Goal: Task Accomplishment & Management: Manage account settings

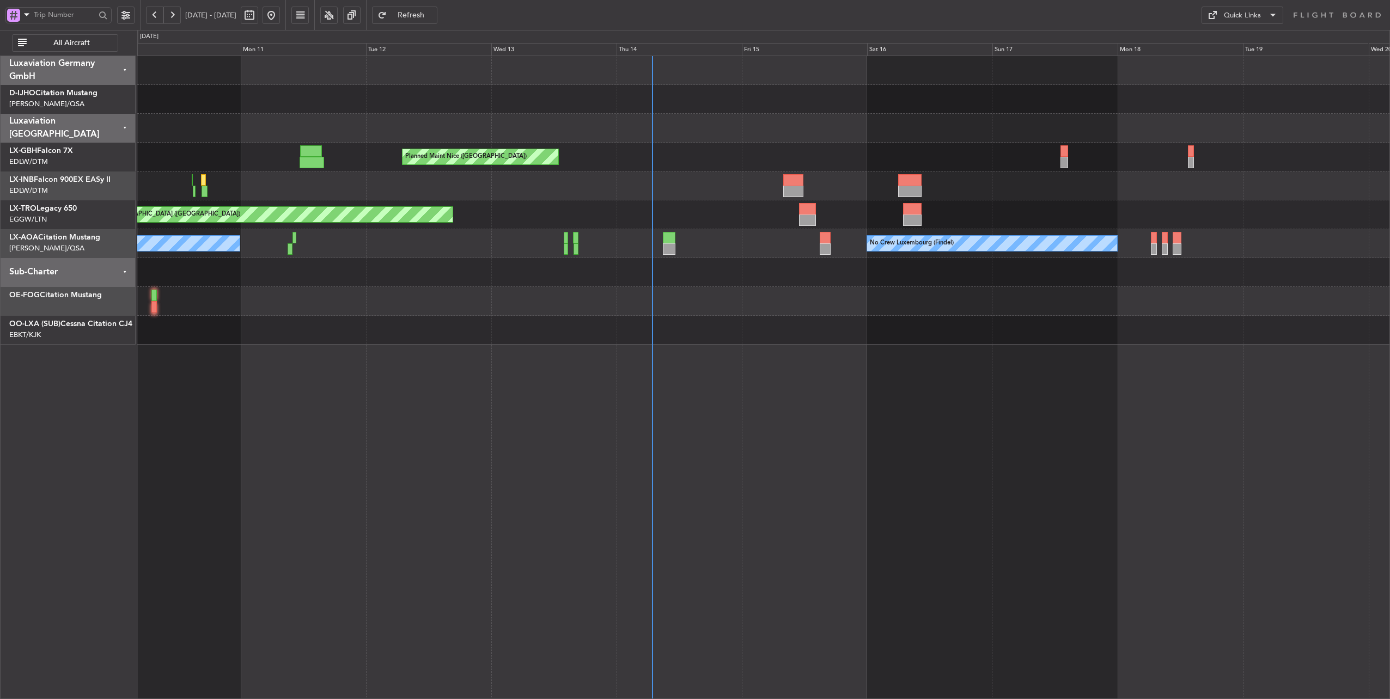
click at [747, 253] on div "No Crew Luxembourg (Findel) No Crew Ostend-[GEOGRAPHIC_DATA] (Ostend)" at bounding box center [763, 243] width 1253 height 29
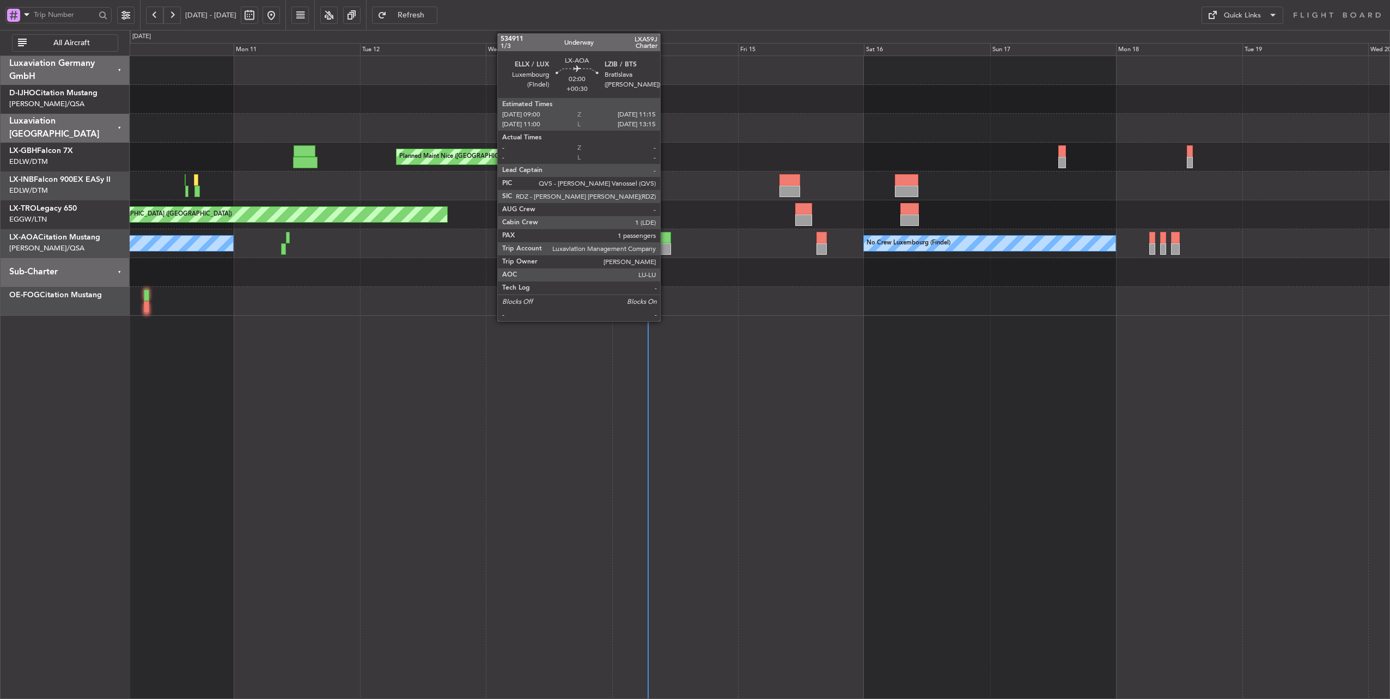
click at [666, 241] on div at bounding box center [664, 237] width 12 height 11
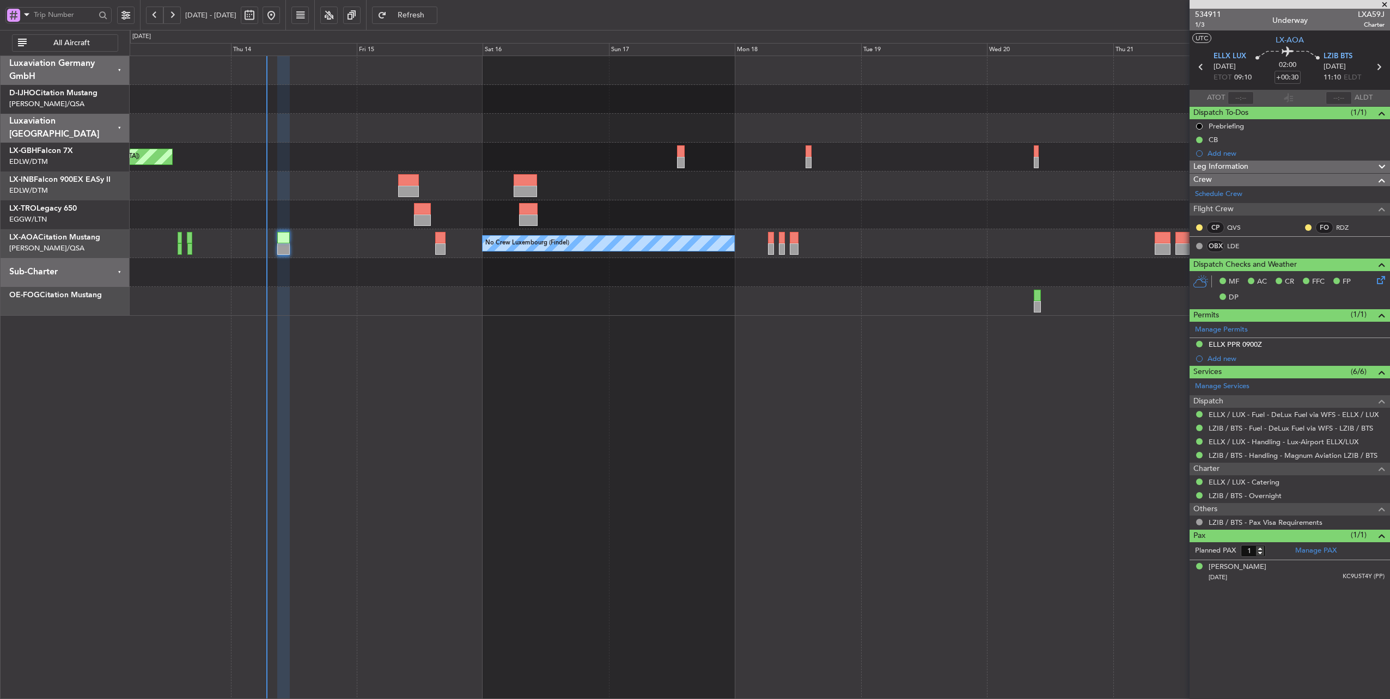
click at [464, 206] on div "Planned Maint Nice ([GEOGRAPHIC_DATA]) Unplanned Maint [GEOGRAPHIC_DATA] ([GEOG…" at bounding box center [760, 186] width 1260 height 260
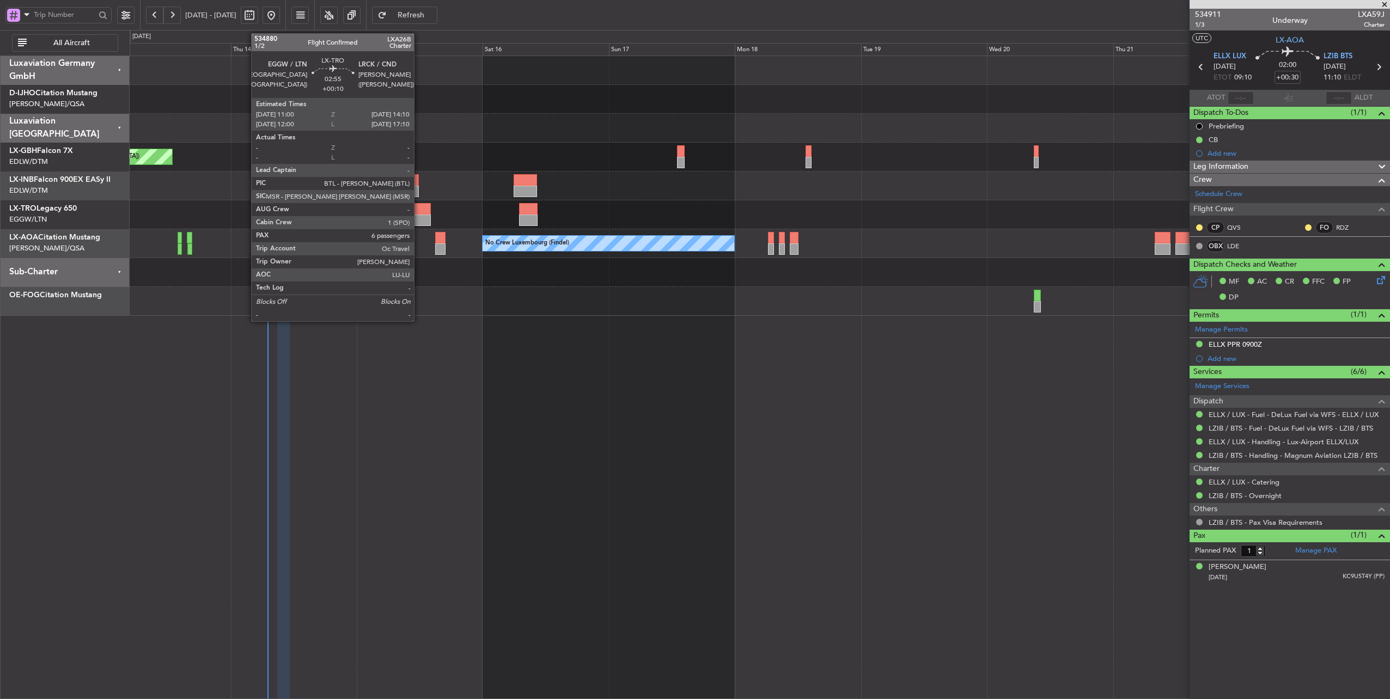
click at [419, 210] on div at bounding box center [422, 208] width 17 height 11
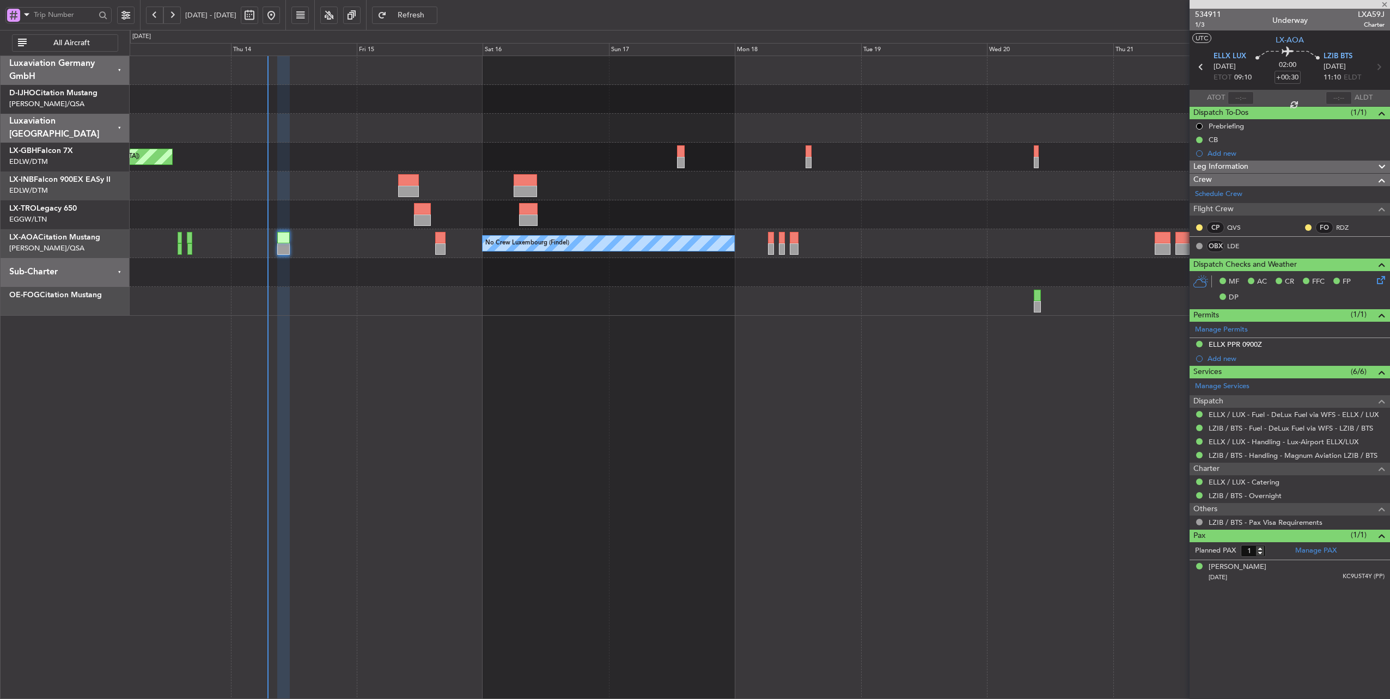
type input "+00:10"
type input "6"
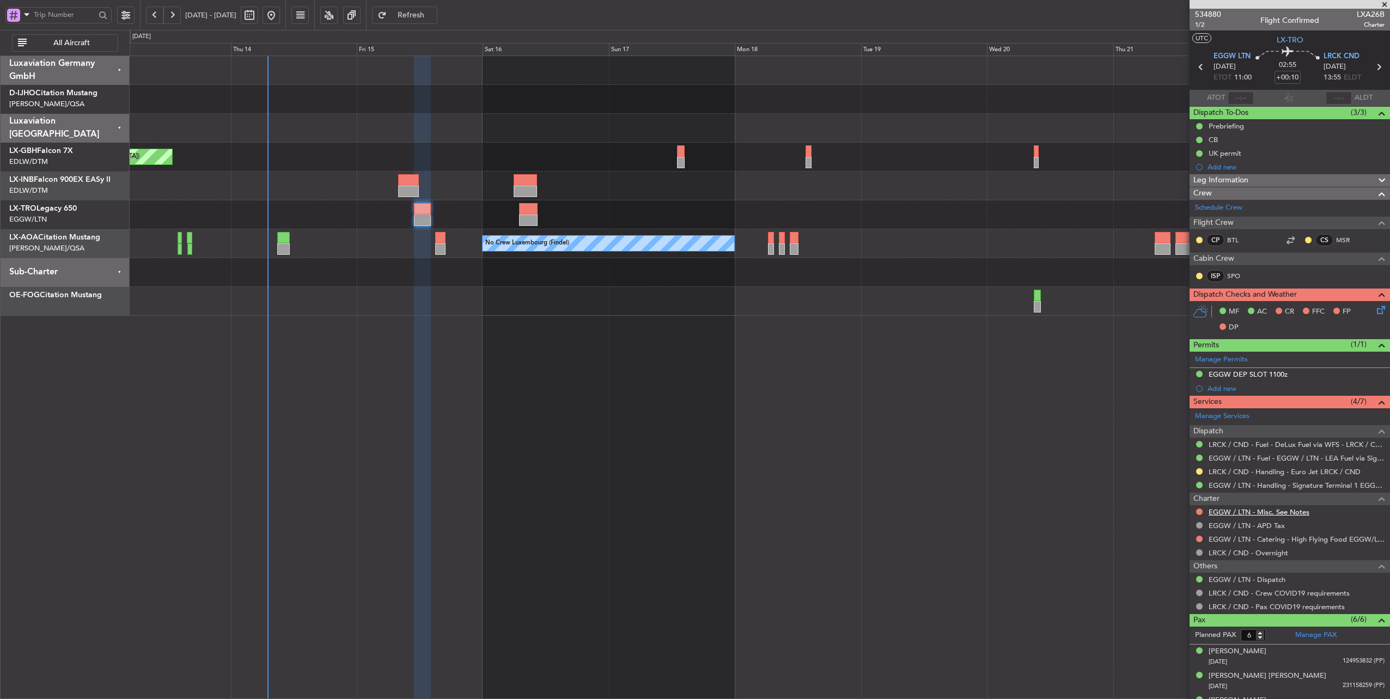
scroll to position [89, 0]
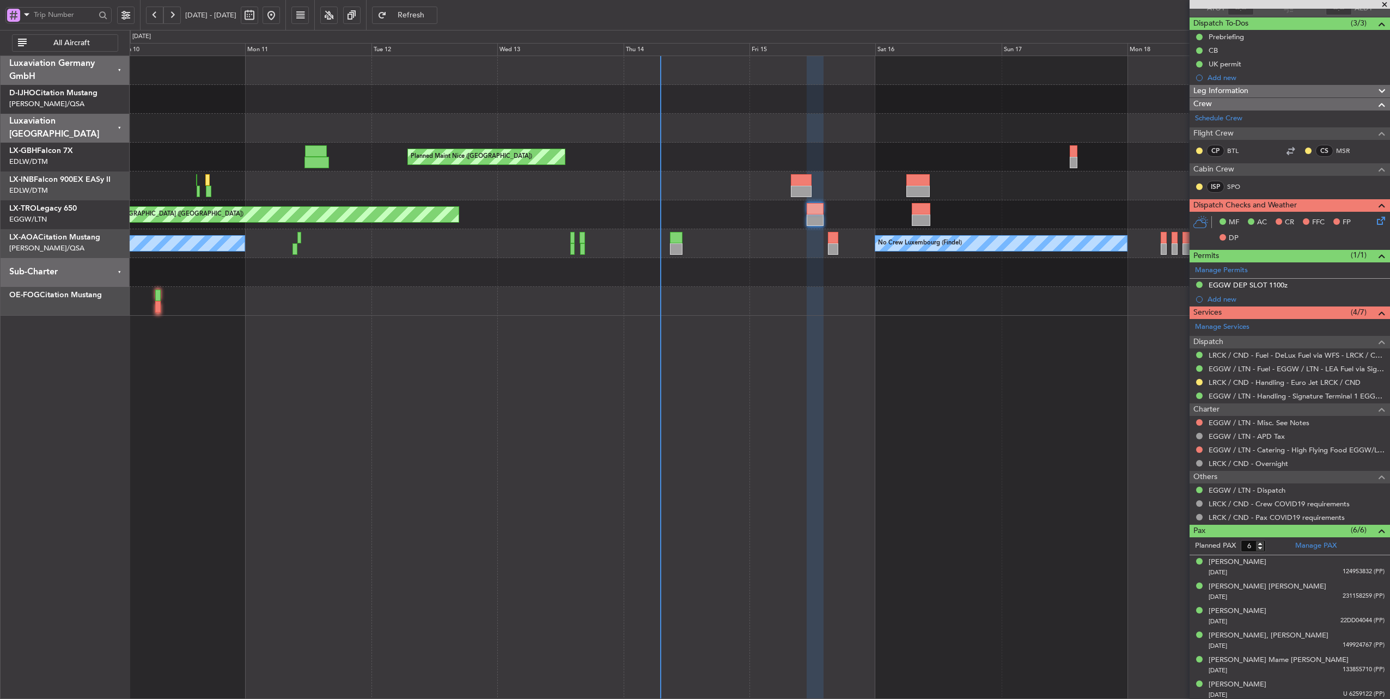
click at [719, 155] on div "Planned Maint Nice ([GEOGRAPHIC_DATA])" at bounding box center [760, 157] width 1260 height 29
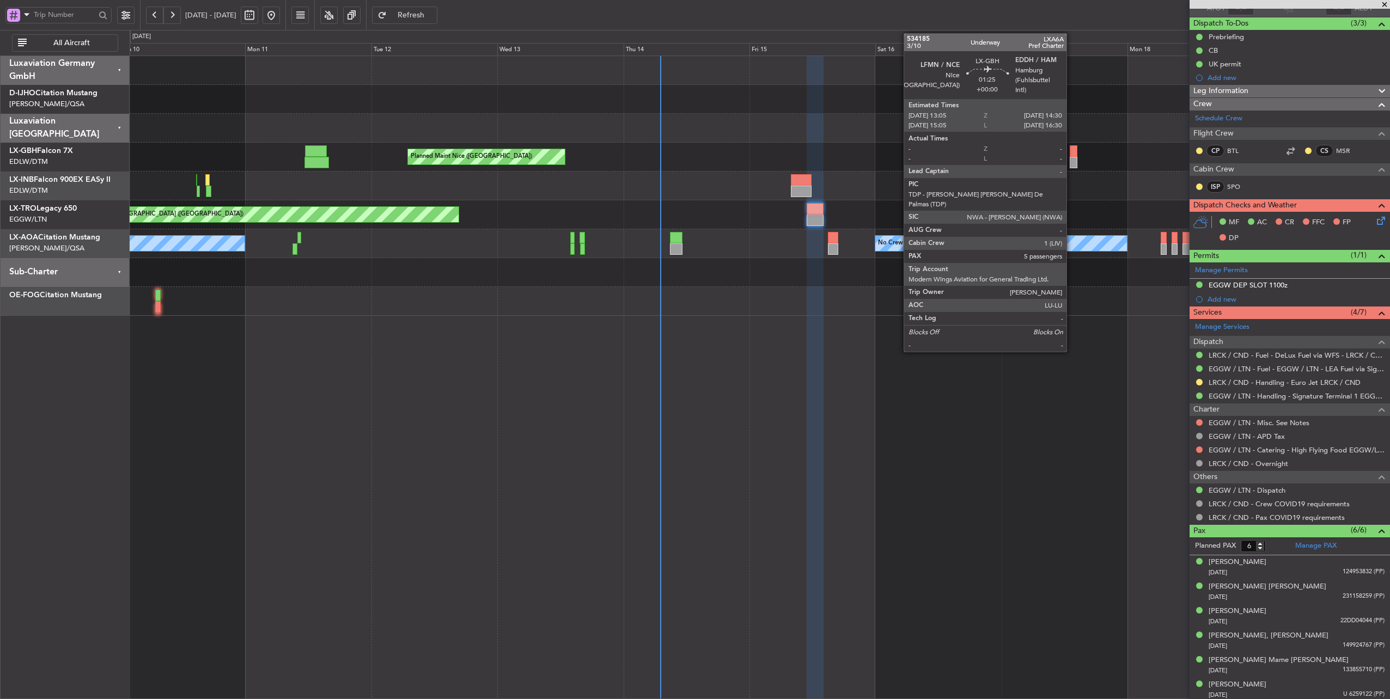
click at [1072, 153] on div at bounding box center [1074, 150] width 8 height 11
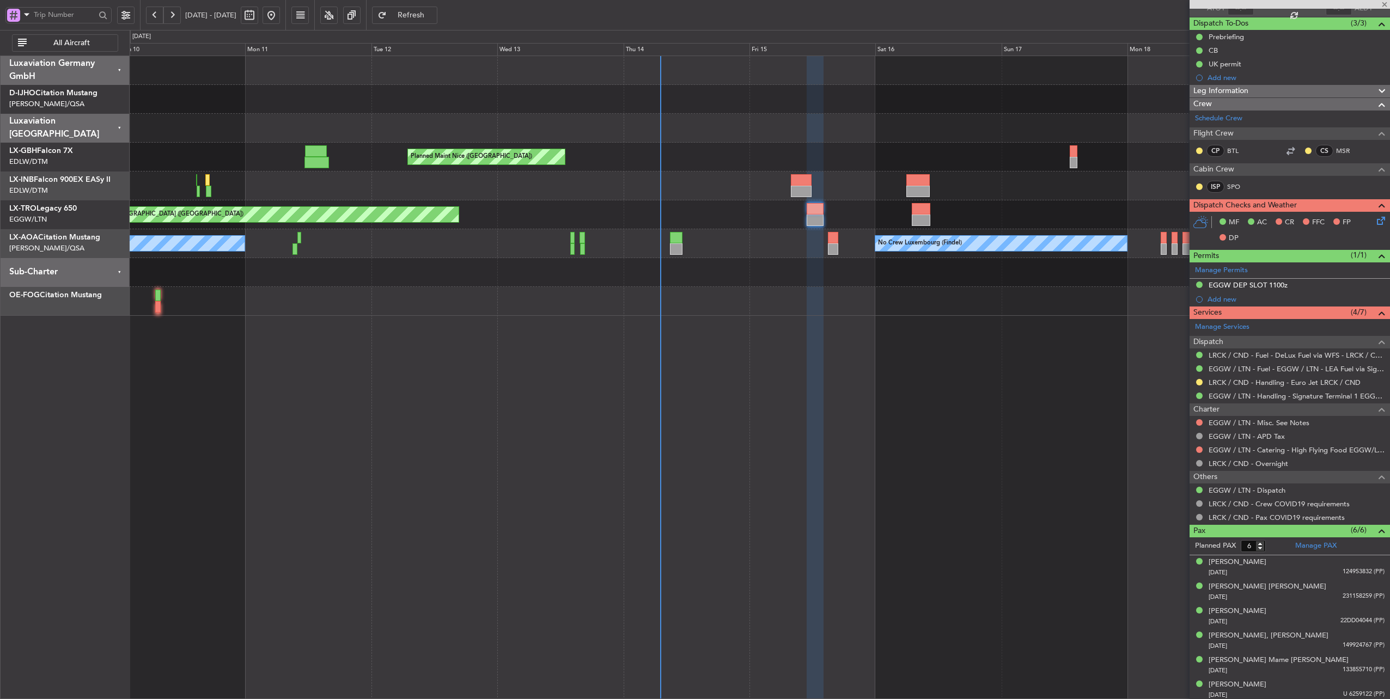
type input "5"
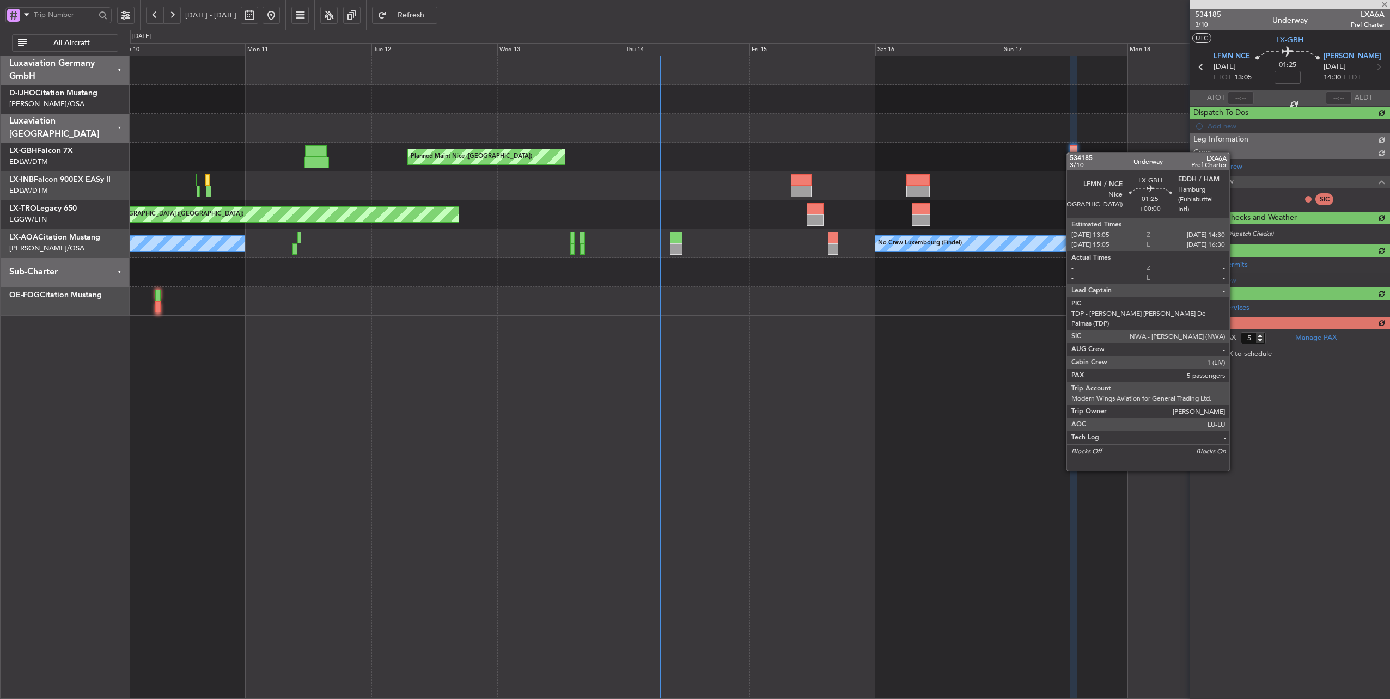
scroll to position [0, 0]
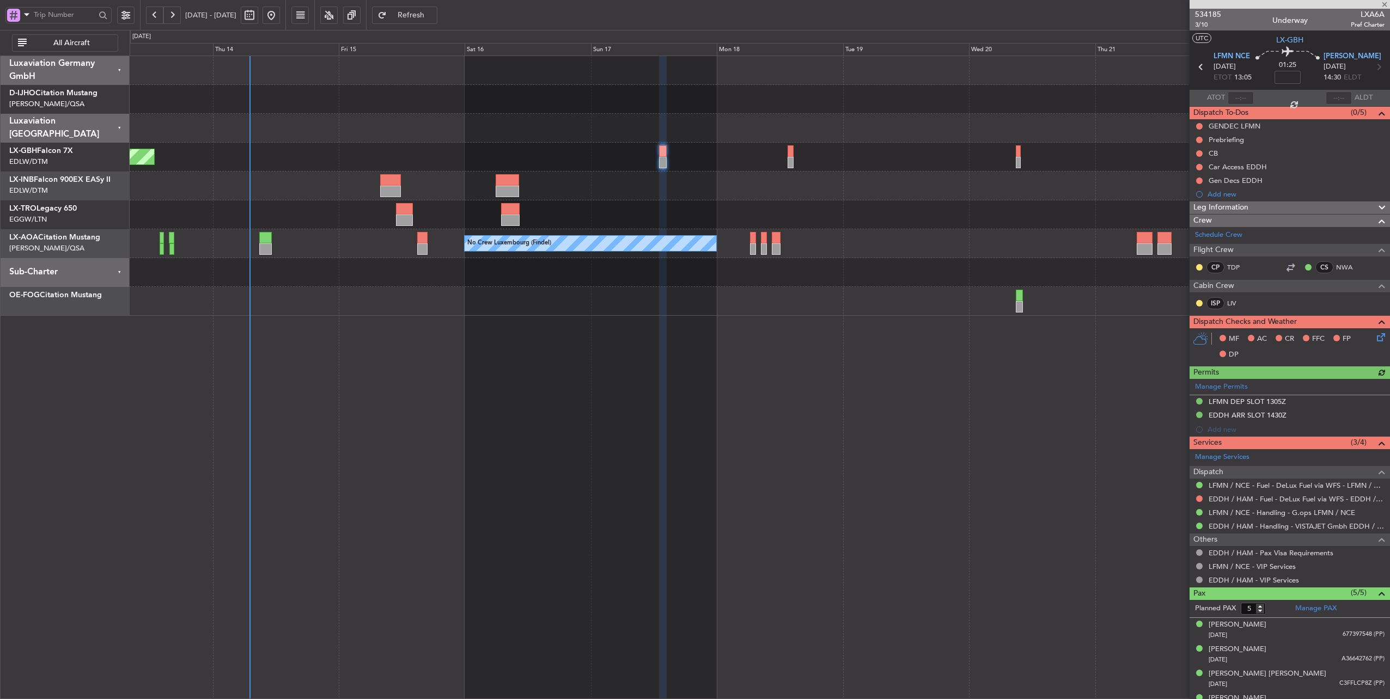
click at [541, 162] on div "Planned Maint Nice ([GEOGRAPHIC_DATA])" at bounding box center [760, 157] width 1260 height 29
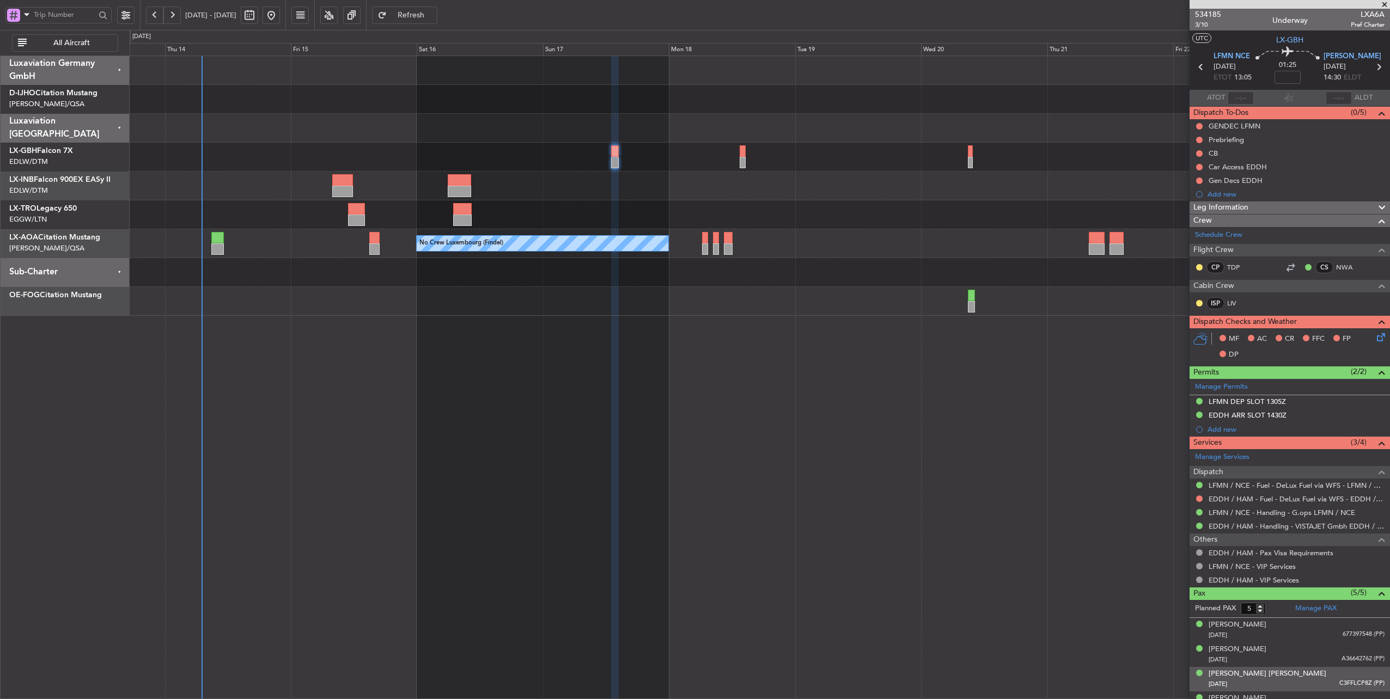
scroll to position [38, 0]
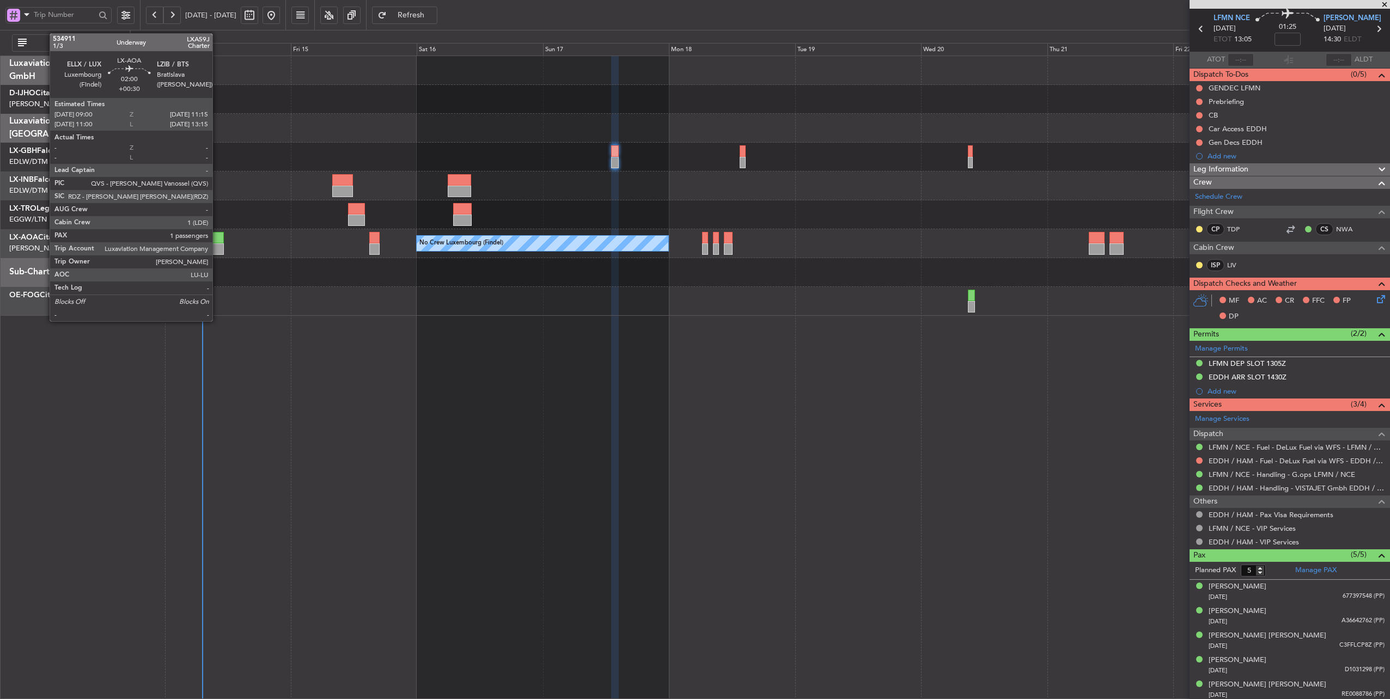
click at [218, 238] on div at bounding box center [217, 237] width 12 height 11
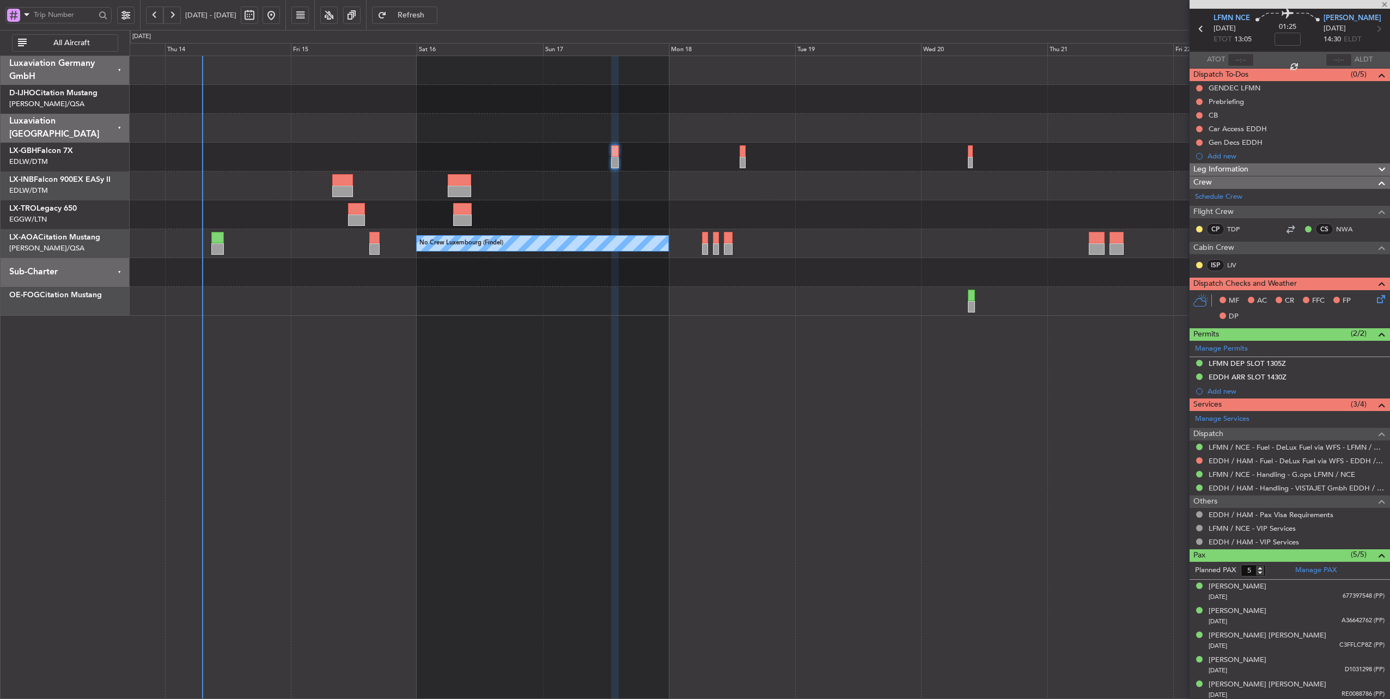
type input "+00:30"
type input "1"
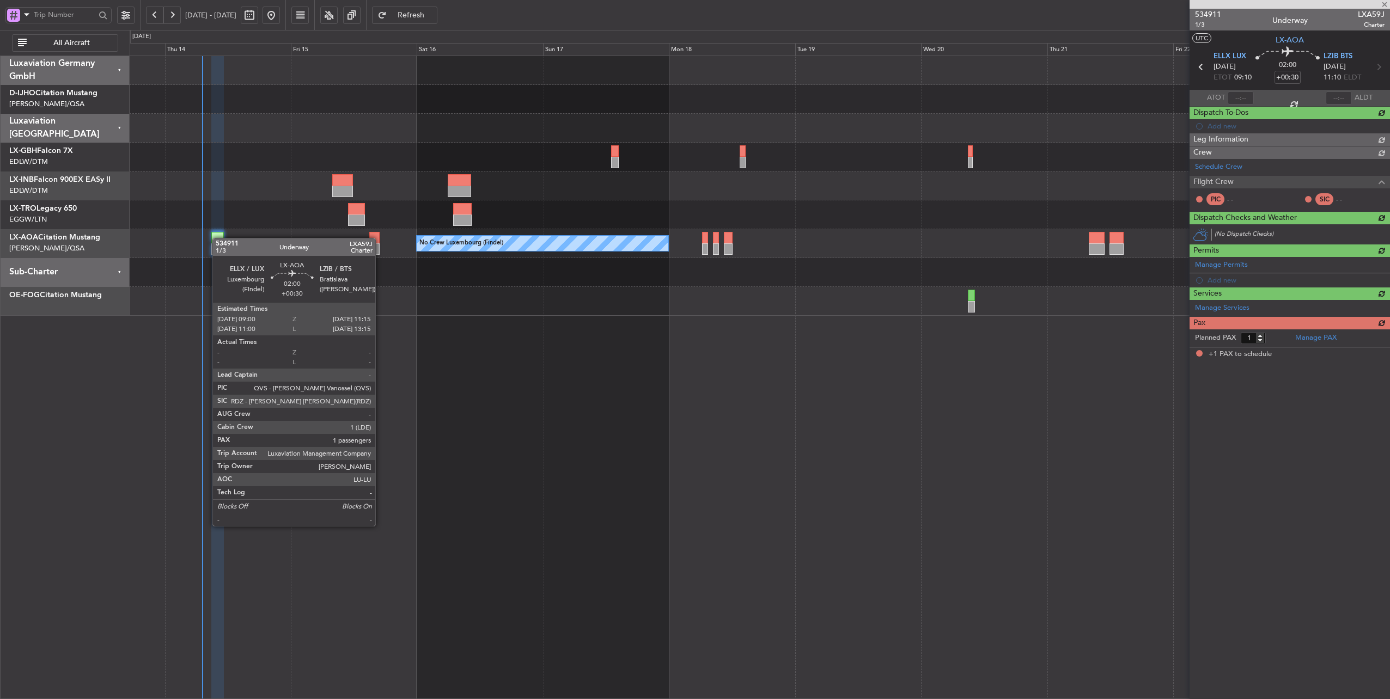
scroll to position [0, 0]
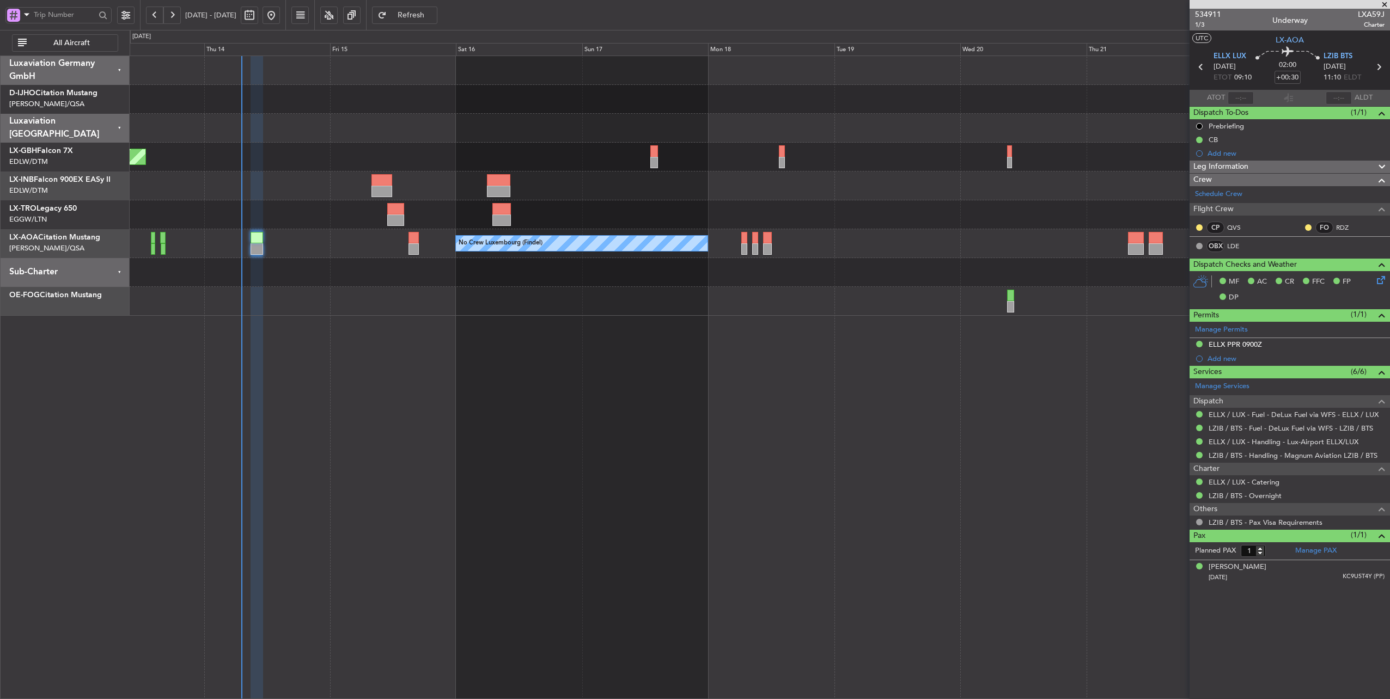
click at [449, 378] on div "Planned Maint Nice ([GEOGRAPHIC_DATA]) Unplanned Maint [GEOGRAPHIC_DATA] ([GEOG…" at bounding box center [760, 378] width 1261 height 644
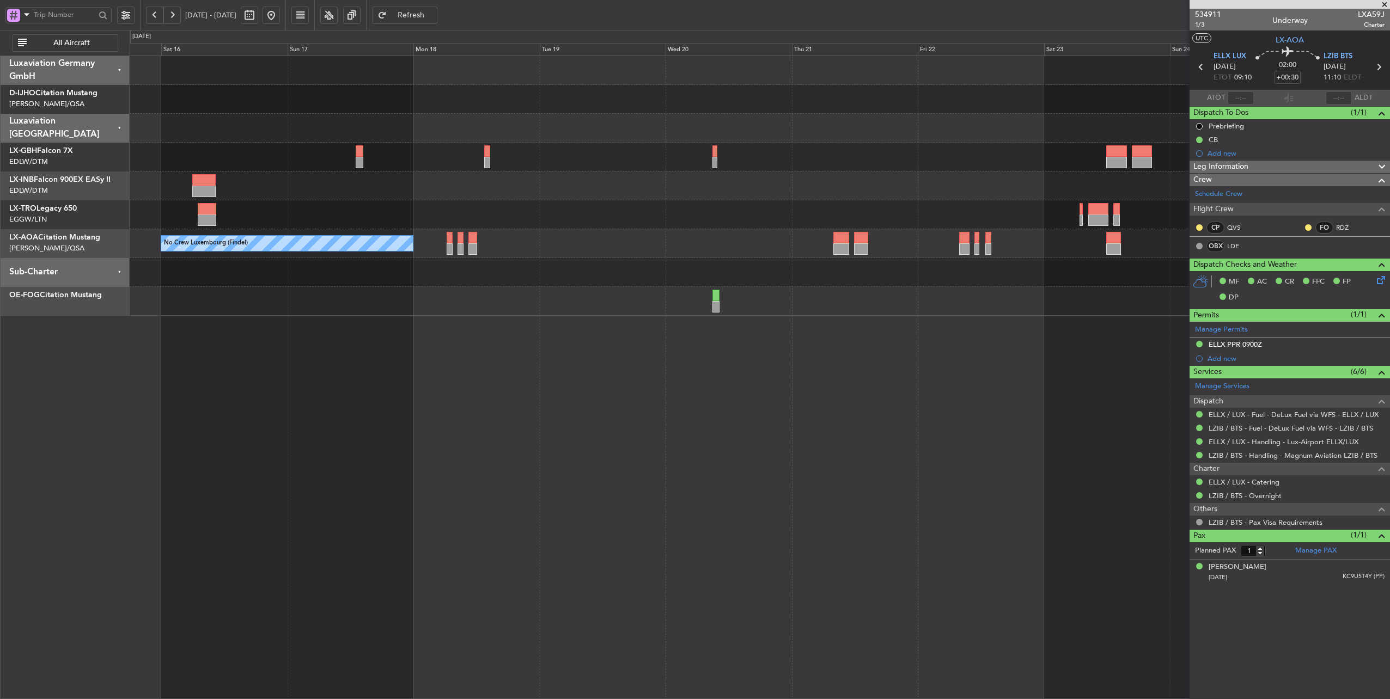
click at [594, 253] on div "No Crew Luxembourg (Findel) No Crew Sabadell" at bounding box center [760, 243] width 1260 height 29
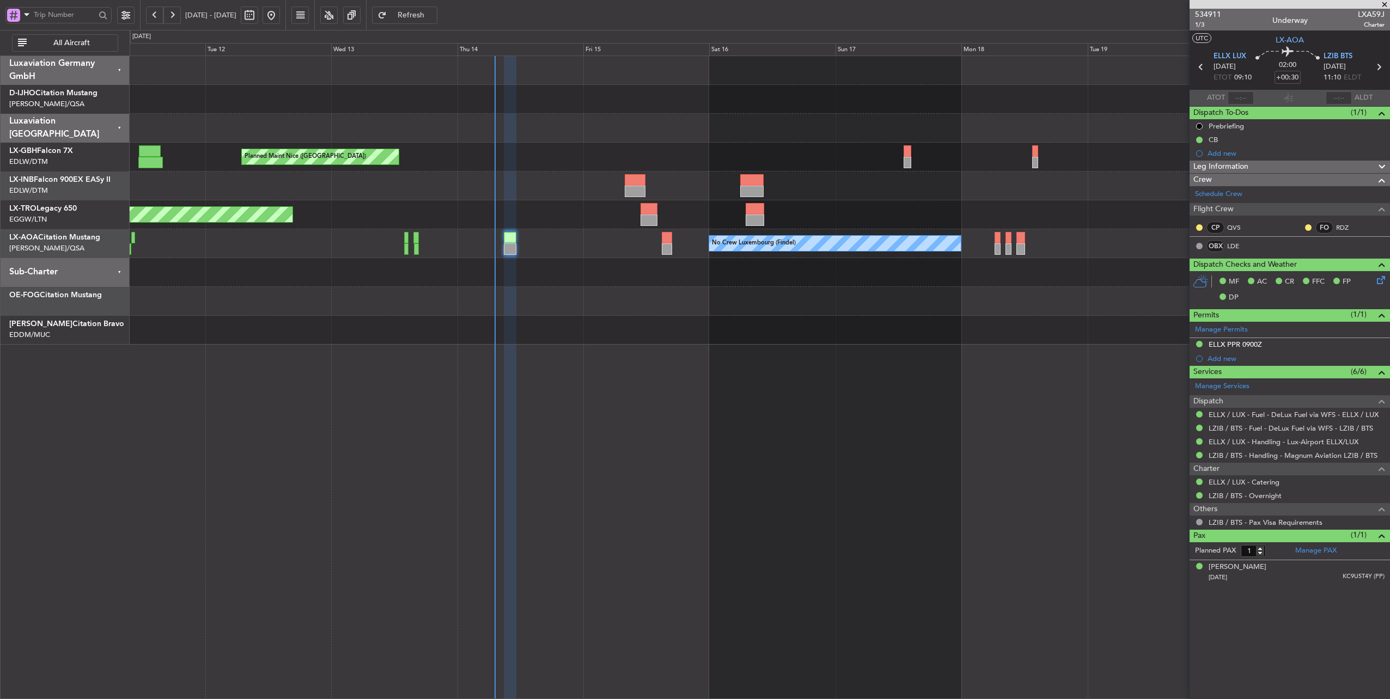
click at [991, 211] on div "Unplanned Maint [GEOGRAPHIC_DATA] ([GEOGRAPHIC_DATA])" at bounding box center [760, 214] width 1260 height 29
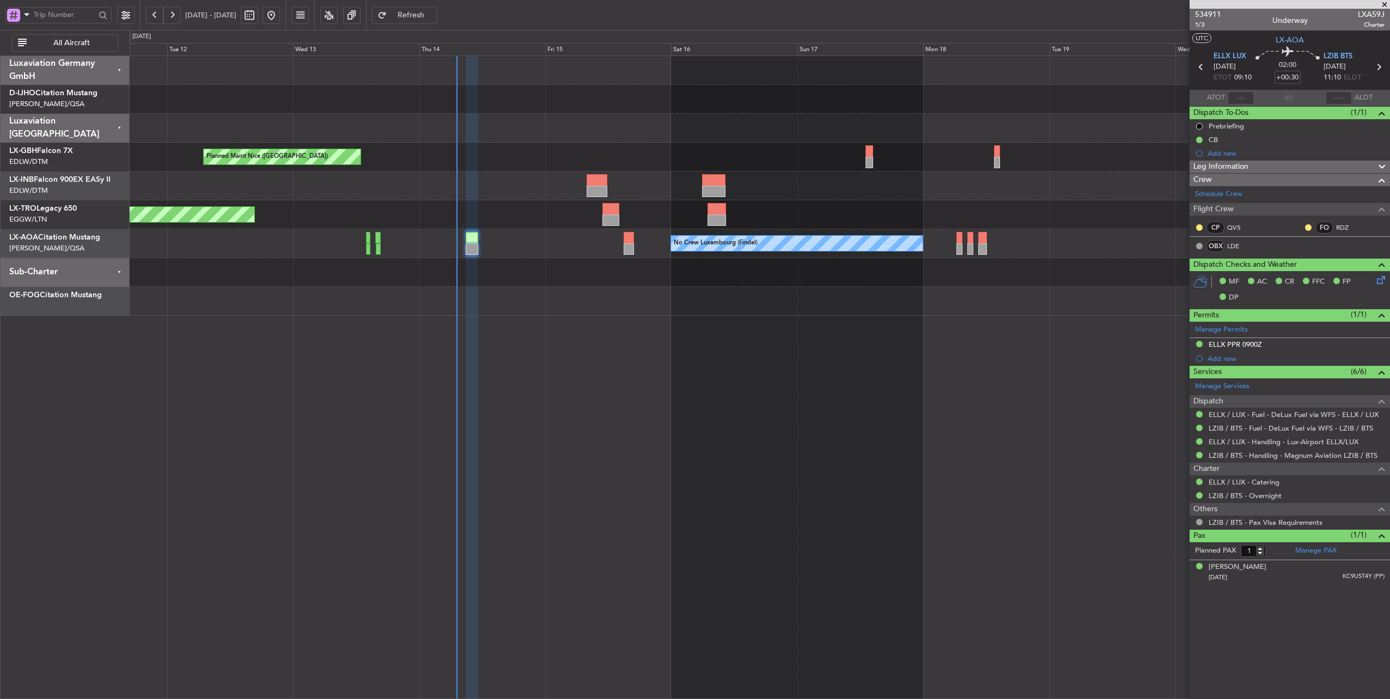
click at [512, 198] on div at bounding box center [760, 186] width 1260 height 29
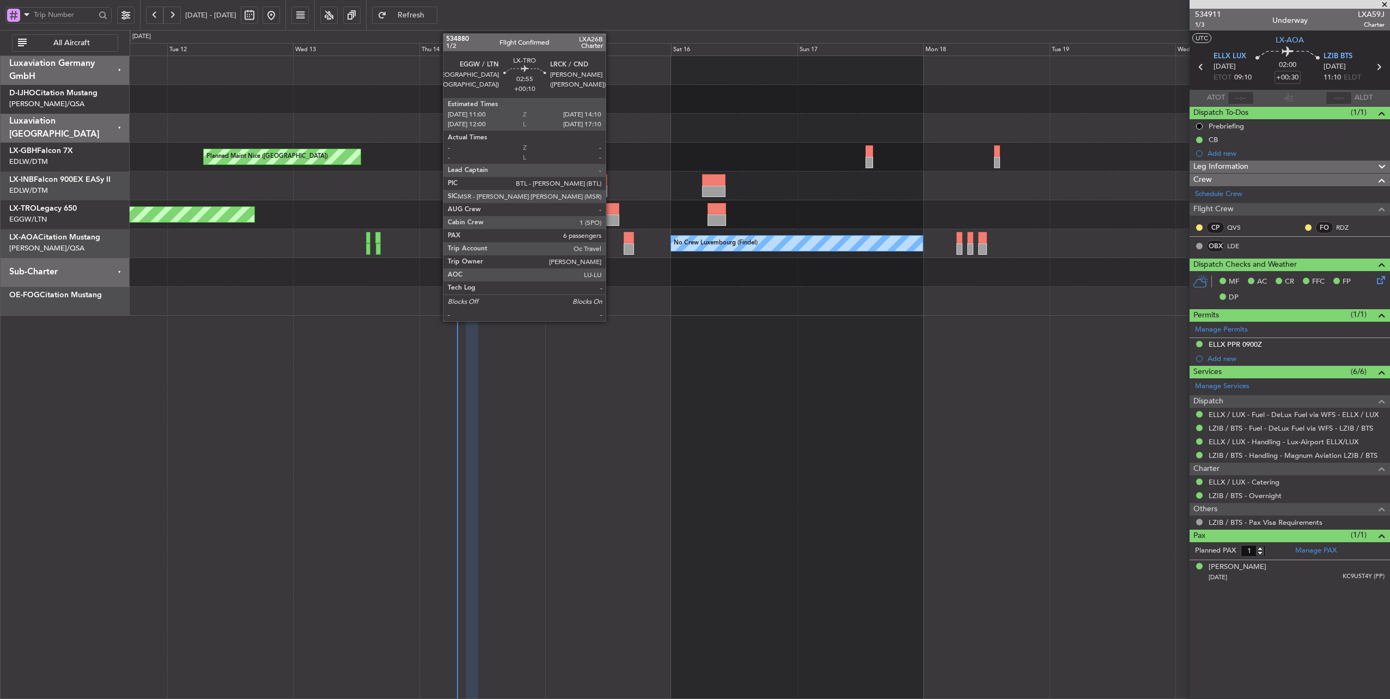
click at [611, 209] on div at bounding box center [610, 208] width 17 height 11
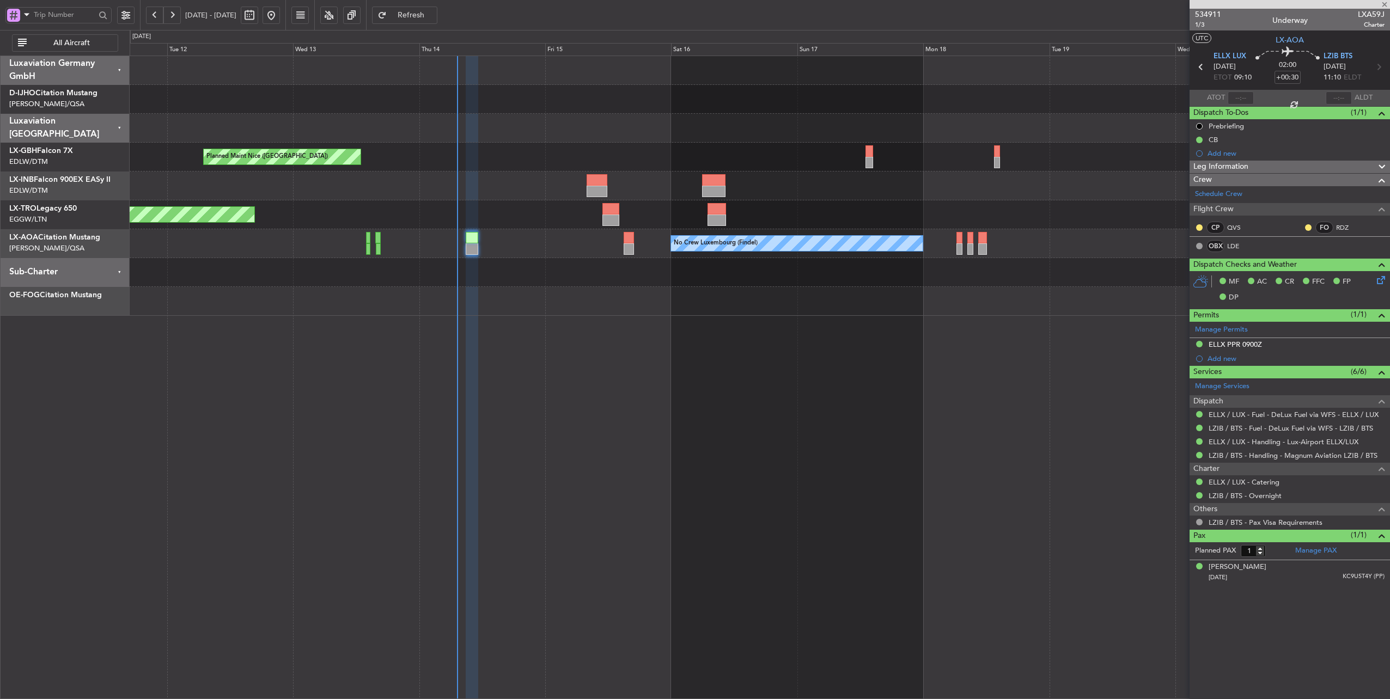
type input "+00:10"
type input "6"
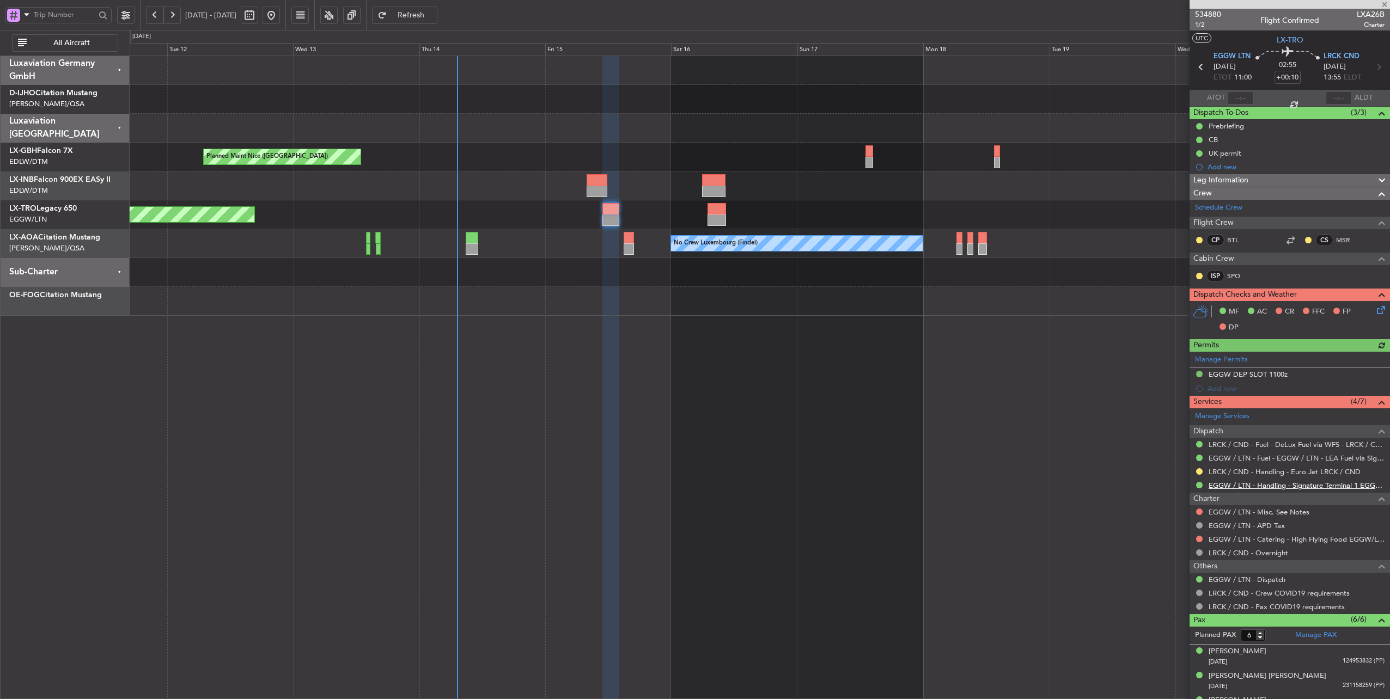
scroll to position [89, 0]
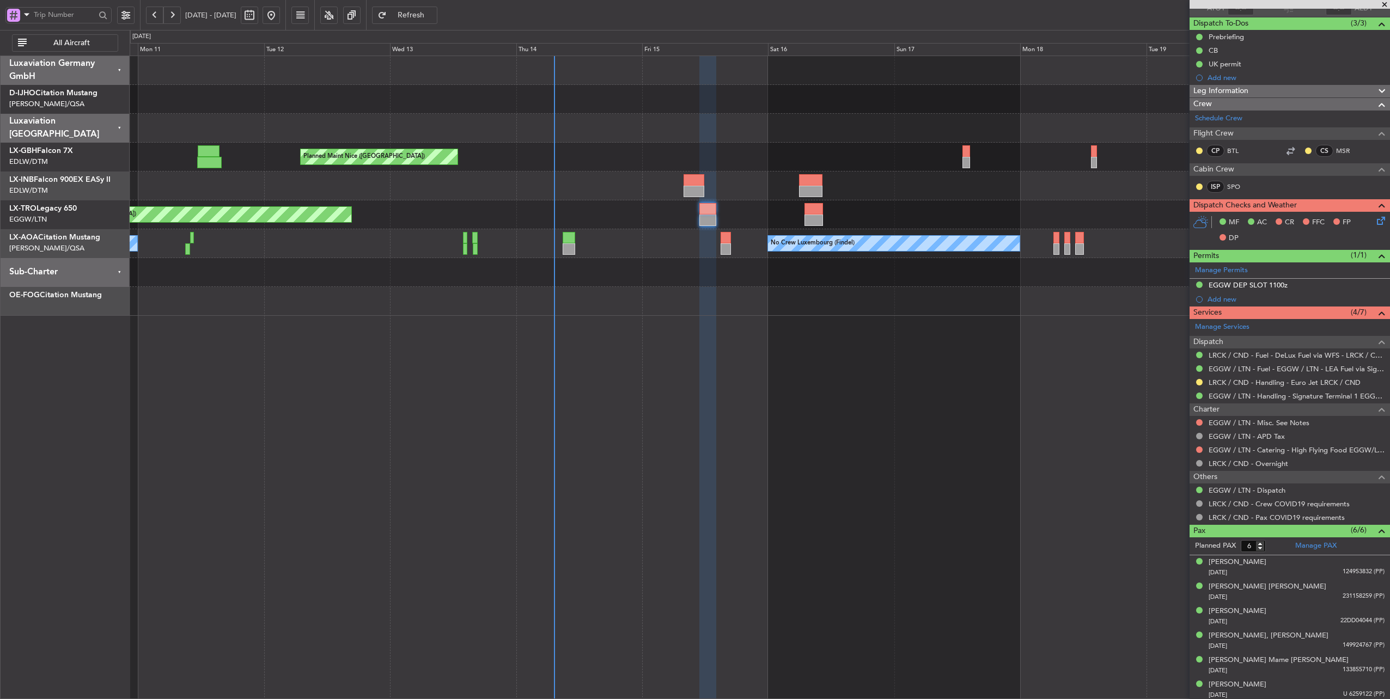
click at [517, 214] on div "Unplanned Maint [GEOGRAPHIC_DATA] ([GEOGRAPHIC_DATA]) Planned Maint" at bounding box center [760, 214] width 1260 height 29
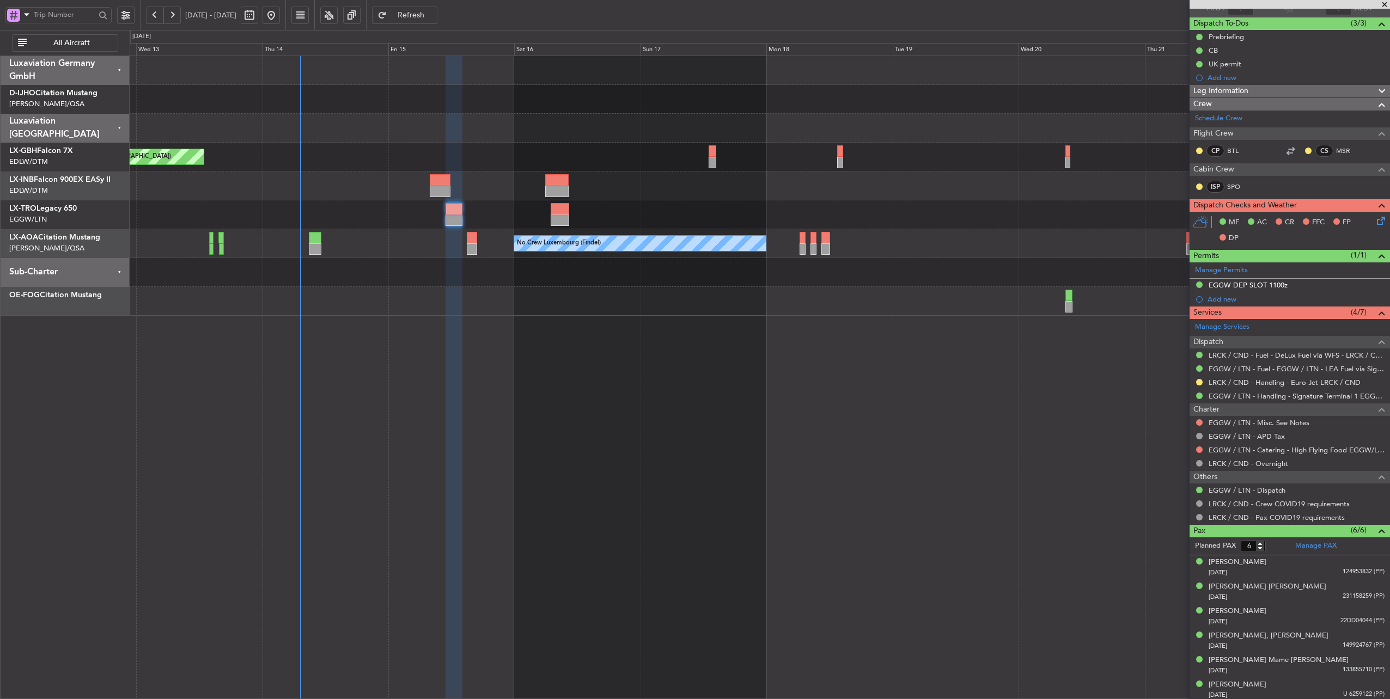
click at [387, 149] on div "Planned Maint Nice ([GEOGRAPHIC_DATA])" at bounding box center [760, 157] width 1260 height 29
click at [158, 19] on button at bounding box center [154, 15] width 17 height 17
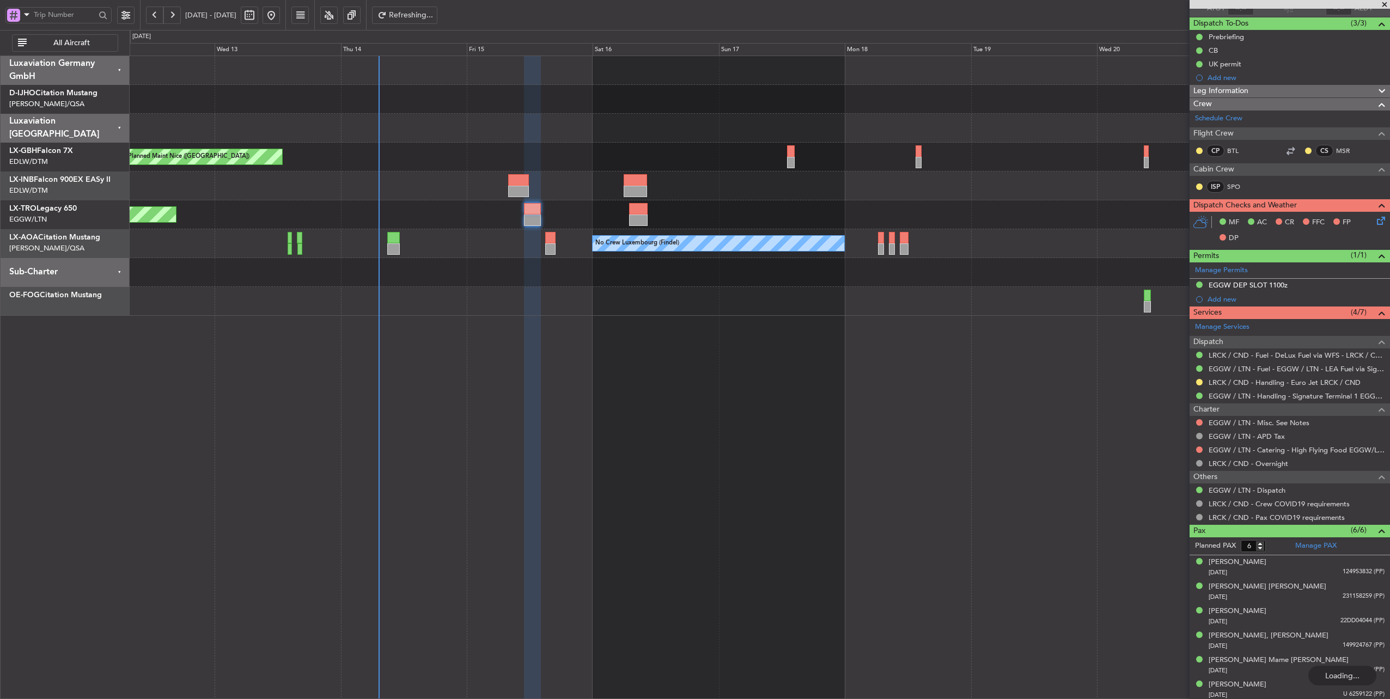
click at [158, 19] on button at bounding box center [154, 15] width 17 height 17
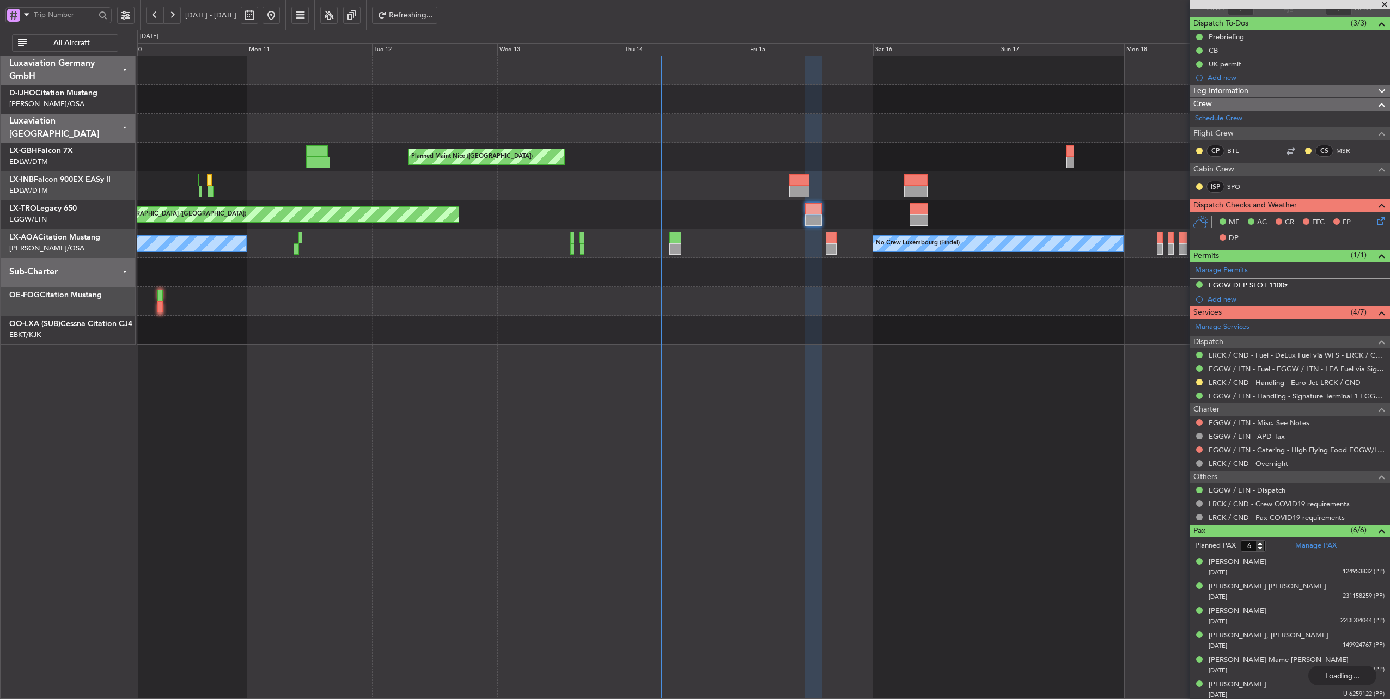
click at [158, 19] on button at bounding box center [154, 15] width 17 height 17
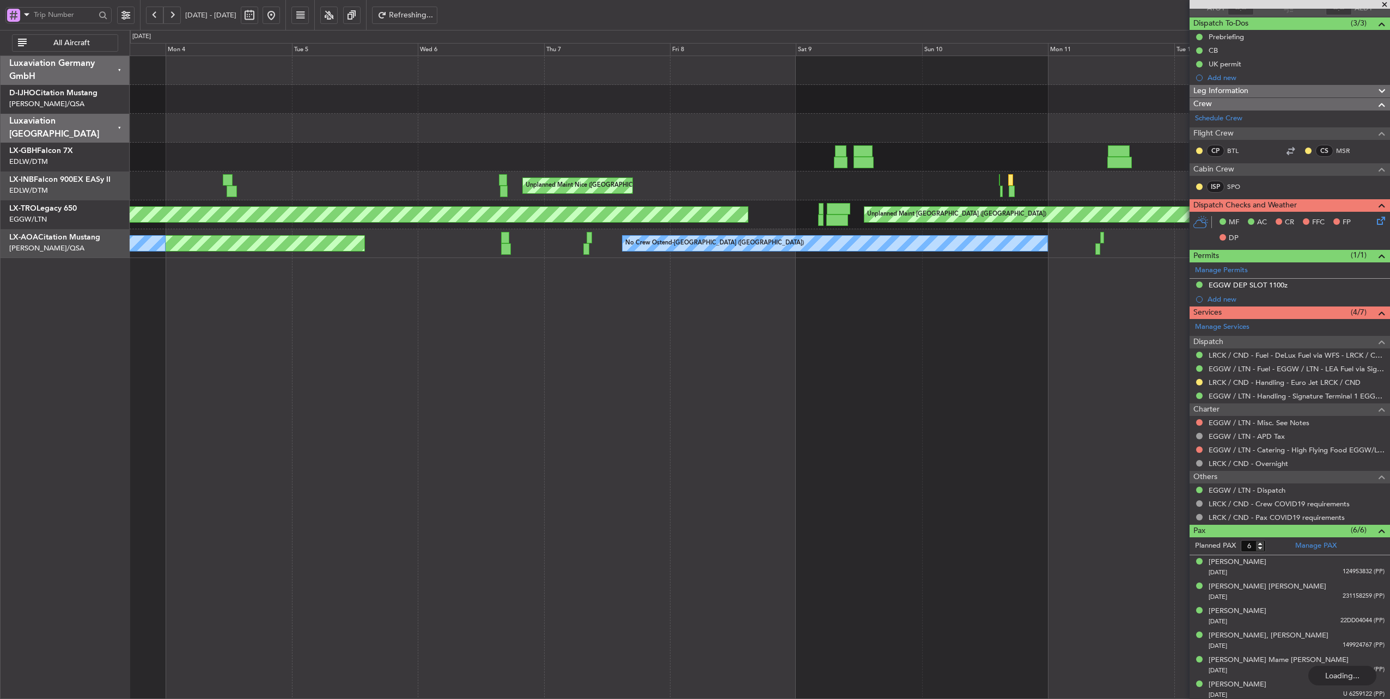
click at [158, 19] on button at bounding box center [154, 15] width 17 height 17
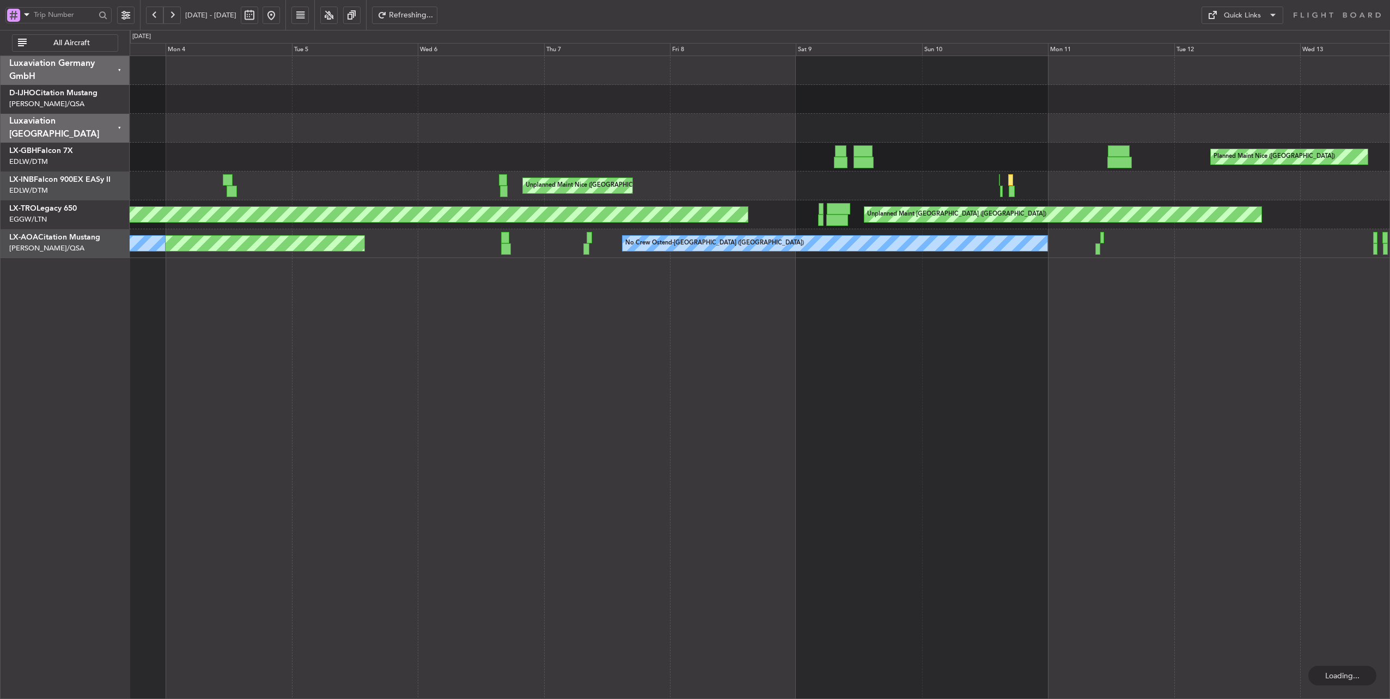
click at [158, 19] on button at bounding box center [154, 15] width 17 height 17
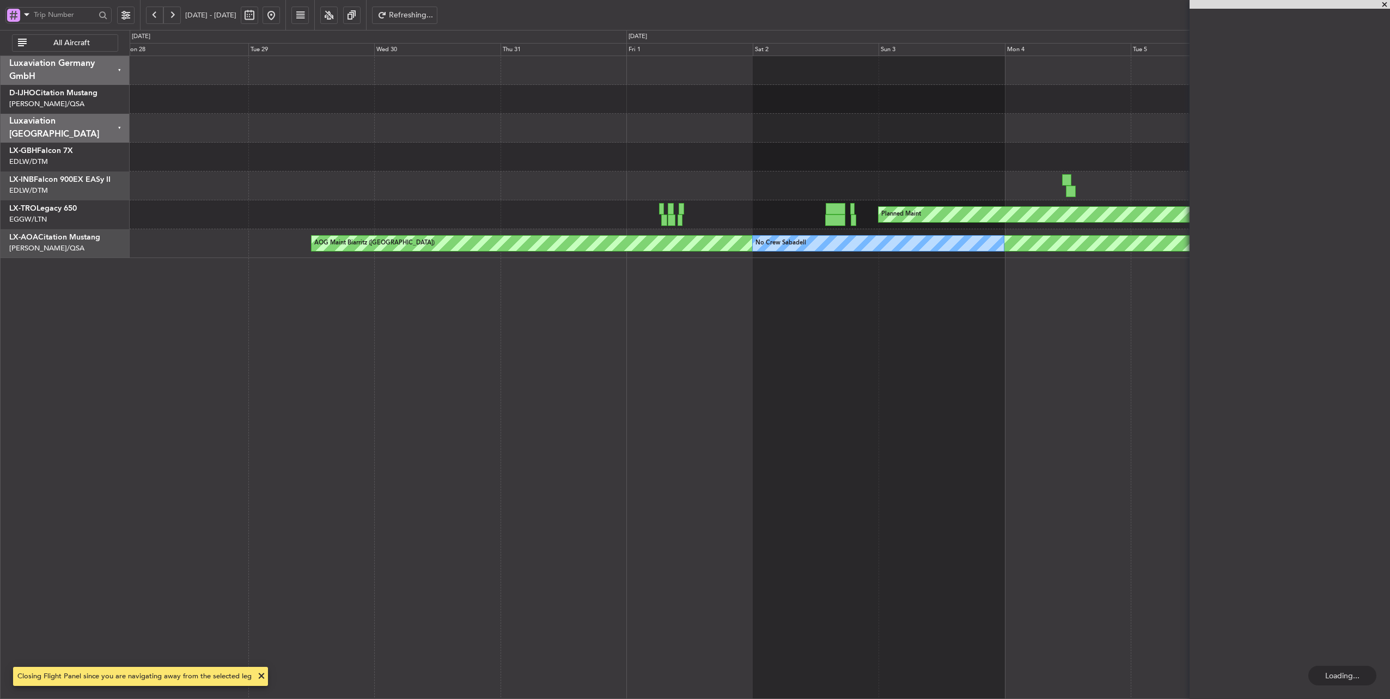
click at [158, 19] on button at bounding box center [154, 15] width 17 height 17
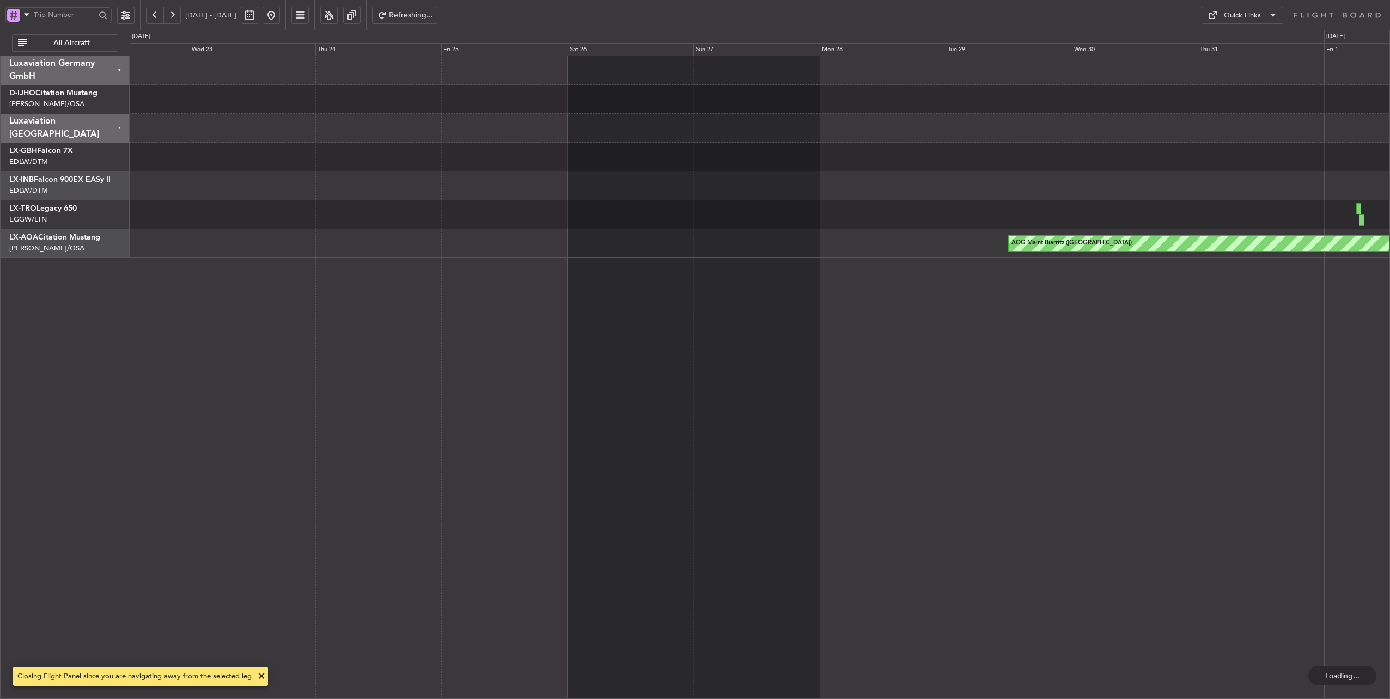
click at [158, 19] on button at bounding box center [154, 15] width 17 height 17
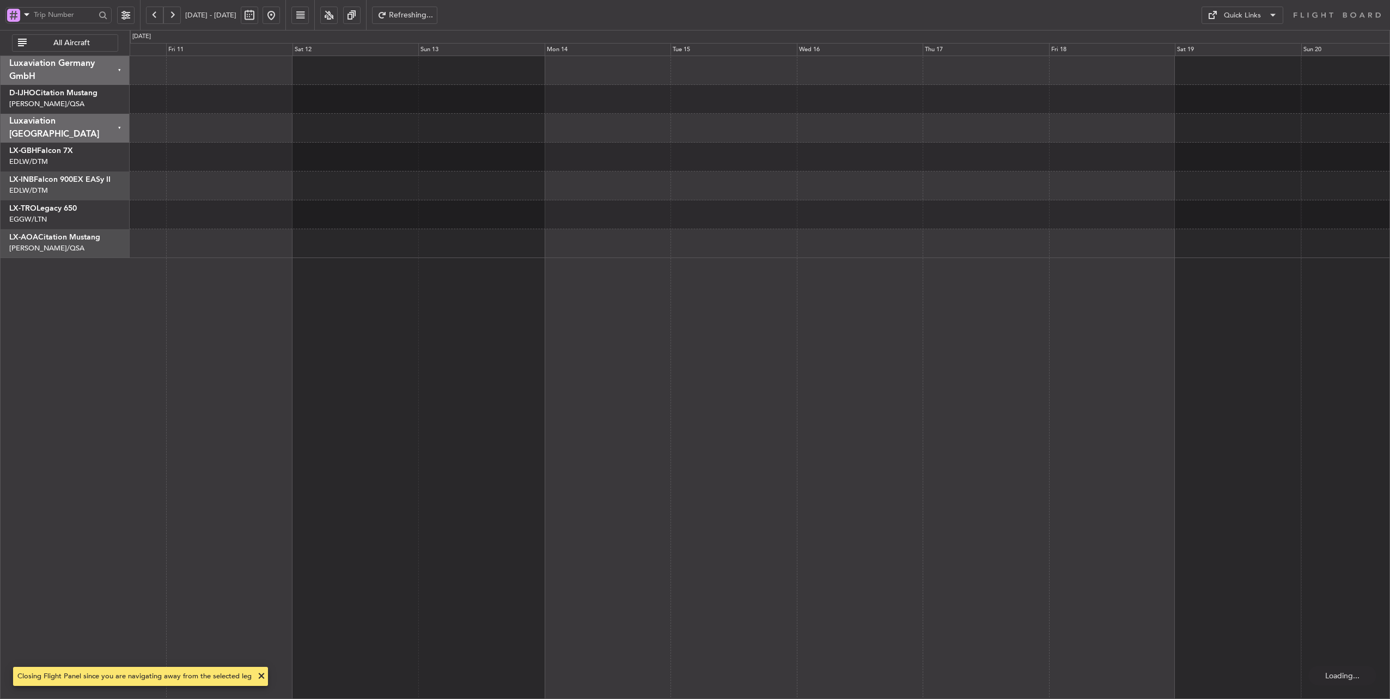
click at [158, 19] on button at bounding box center [154, 15] width 17 height 17
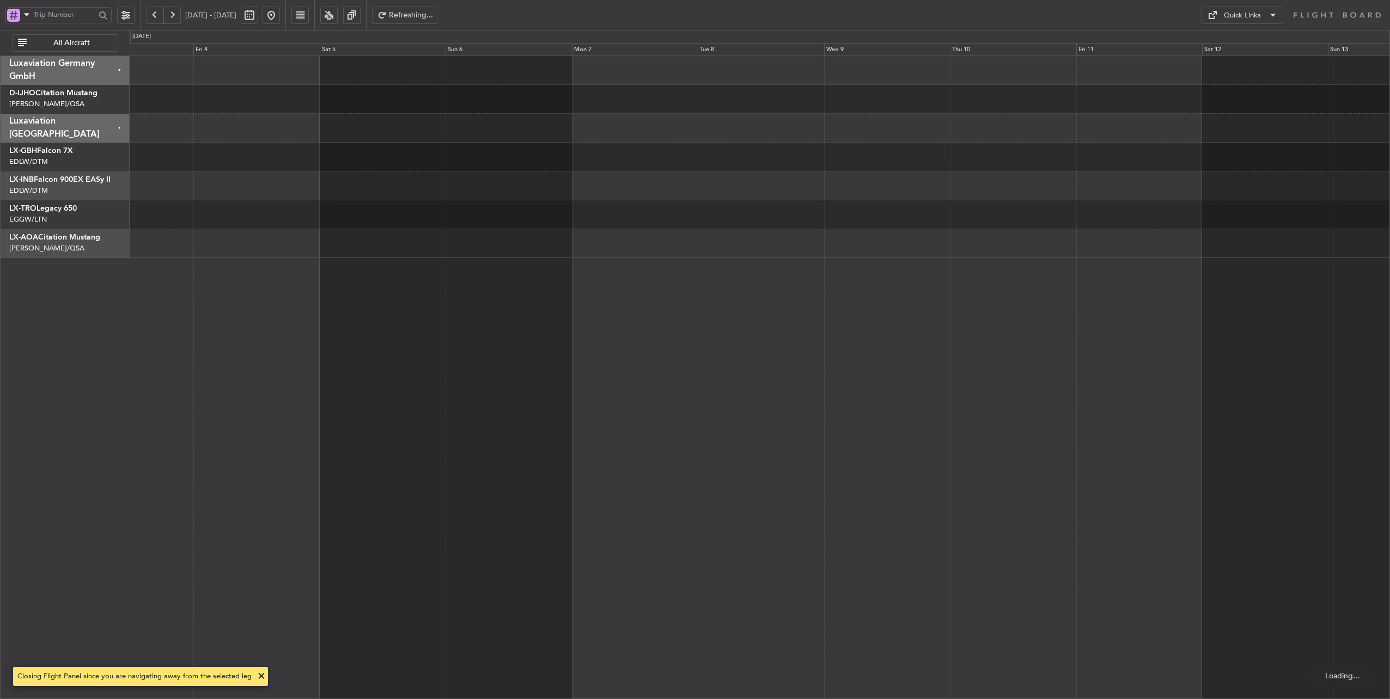
click at [158, 19] on button at bounding box center [154, 15] width 17 height 17
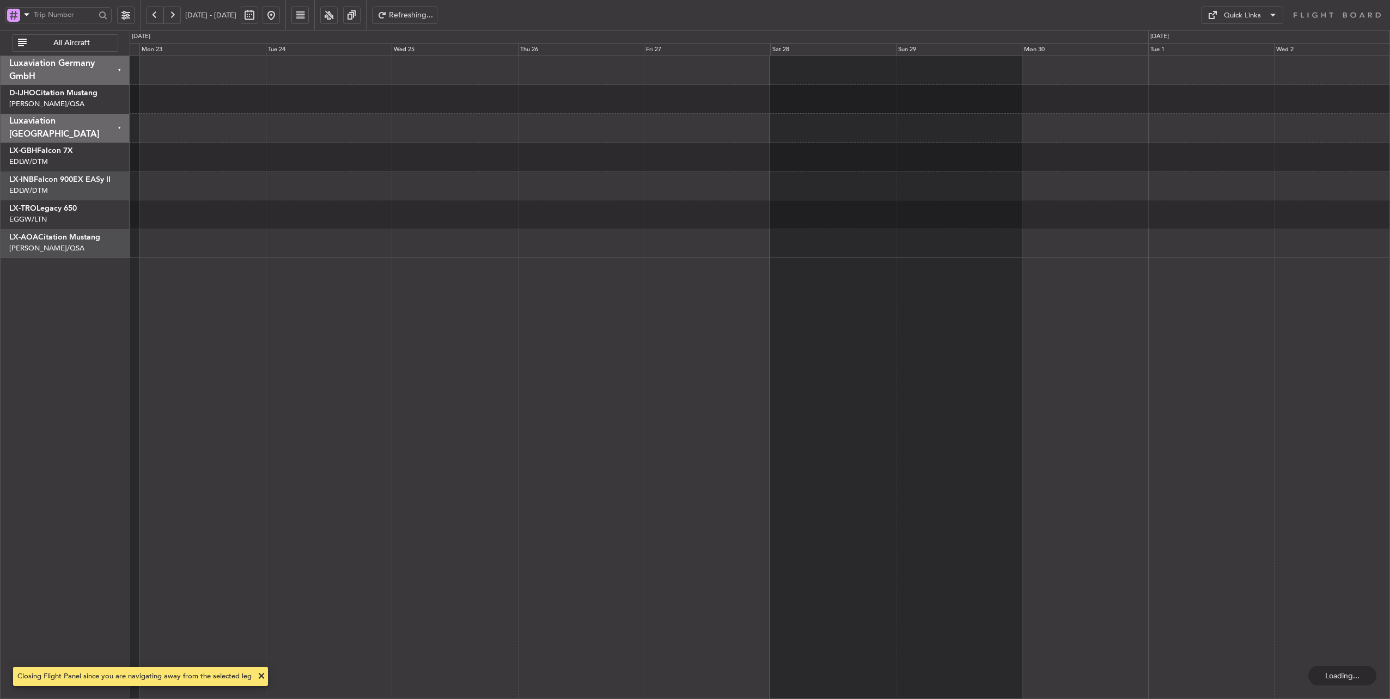
click at [158, 19] on button at bounding box center [154, 15] width 17 height 17
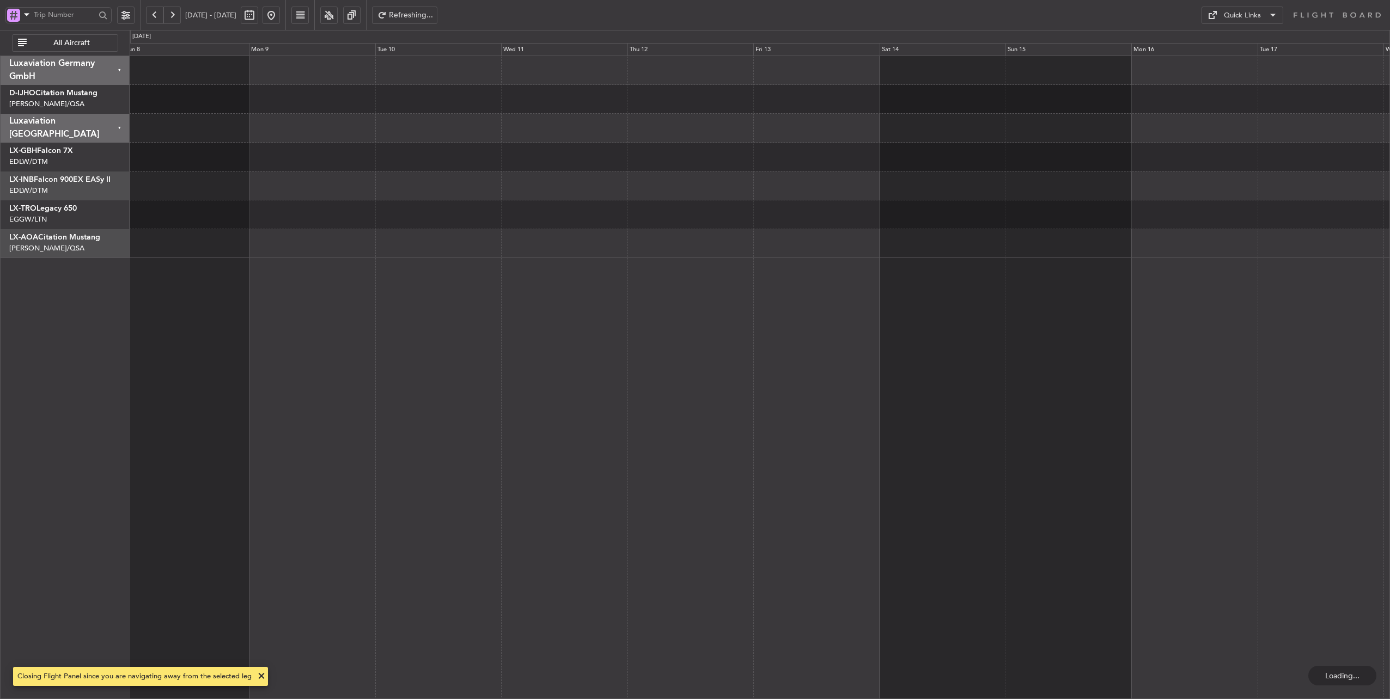
click at [158, 19] on button at bounding box center [154, 15] width 17 height 17
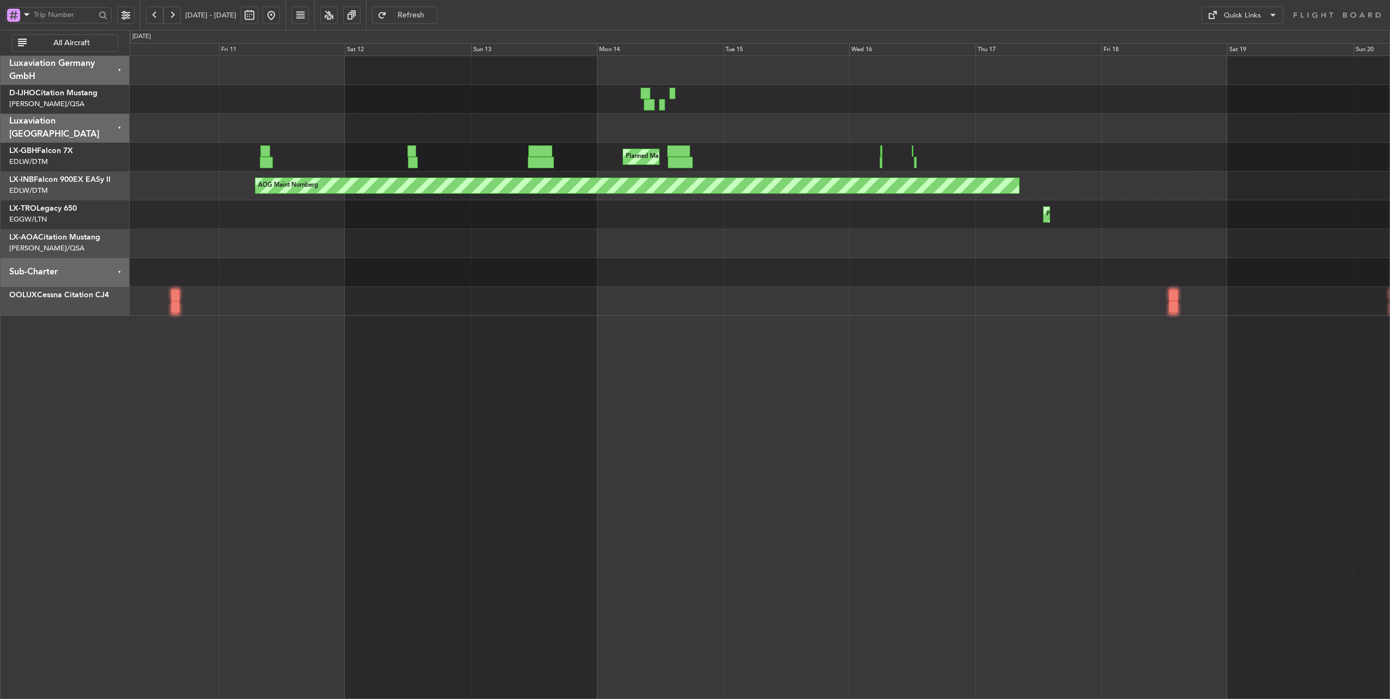
click at [334, 107] on div "Planned Maint [GEOGRAPHIC_DATA]" at bounding box center [760, 99] width 1260 height 29
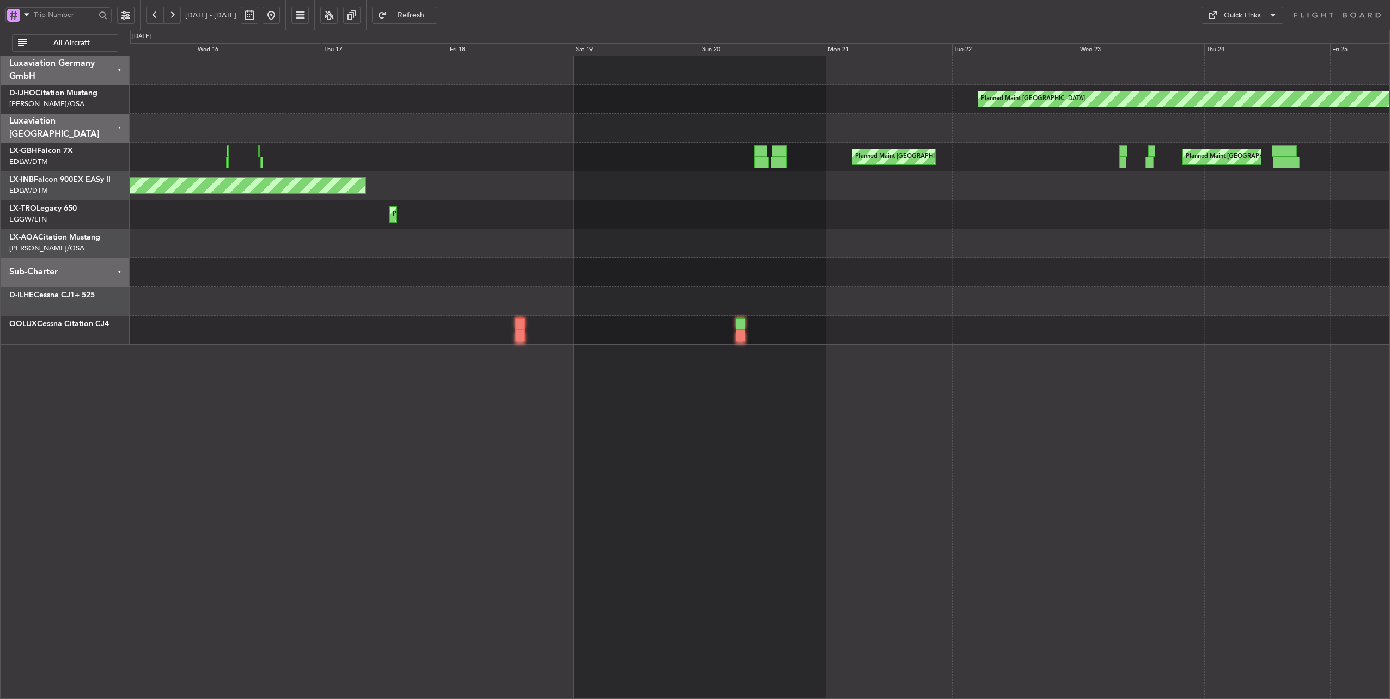
click at [282, 115] on div "Planned Maint [GEOGRAPHIC_DATA] Planned Maint [GEOGRAPHIC_DATA] ([GEOGRAPHIC_DA…" at bounding box center [760, 200] width 1260 height 289
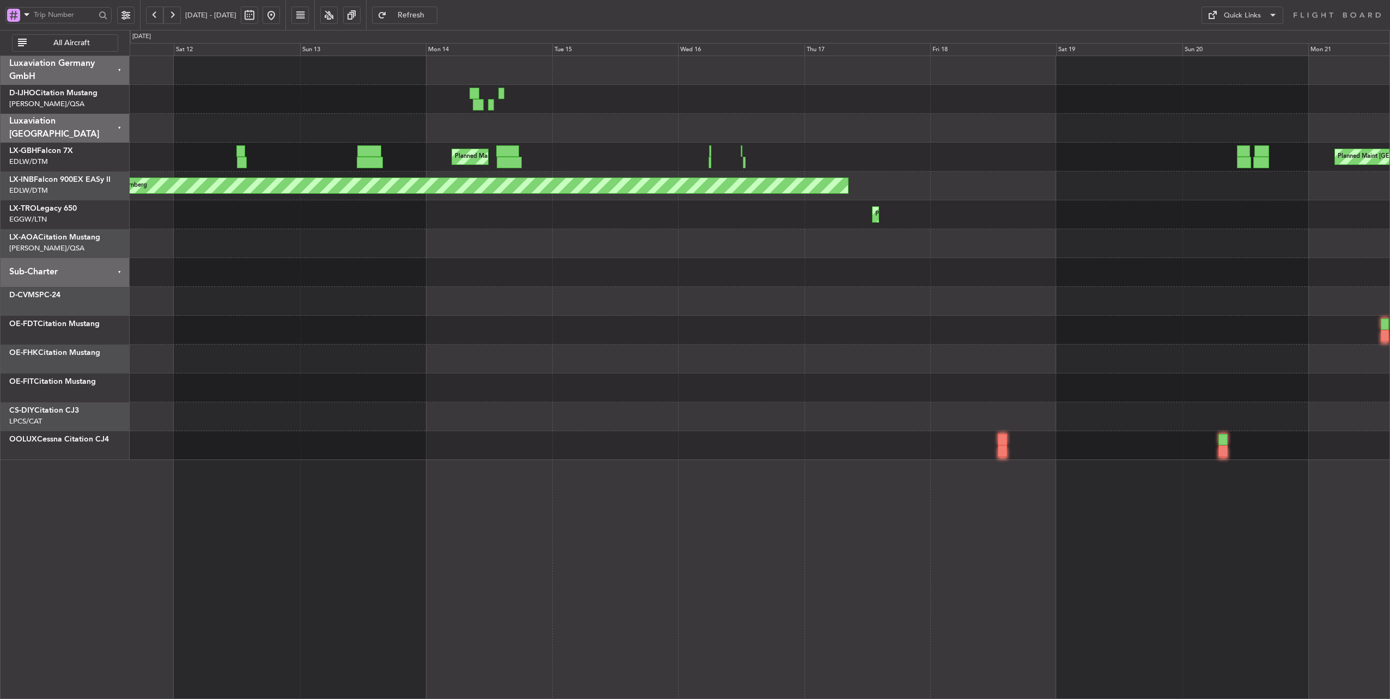
click at [1192, 108] on div "Planned Maint [GEOGRAPHIC_DATA]" at bounding box center [760, 99] width 1260 height 29
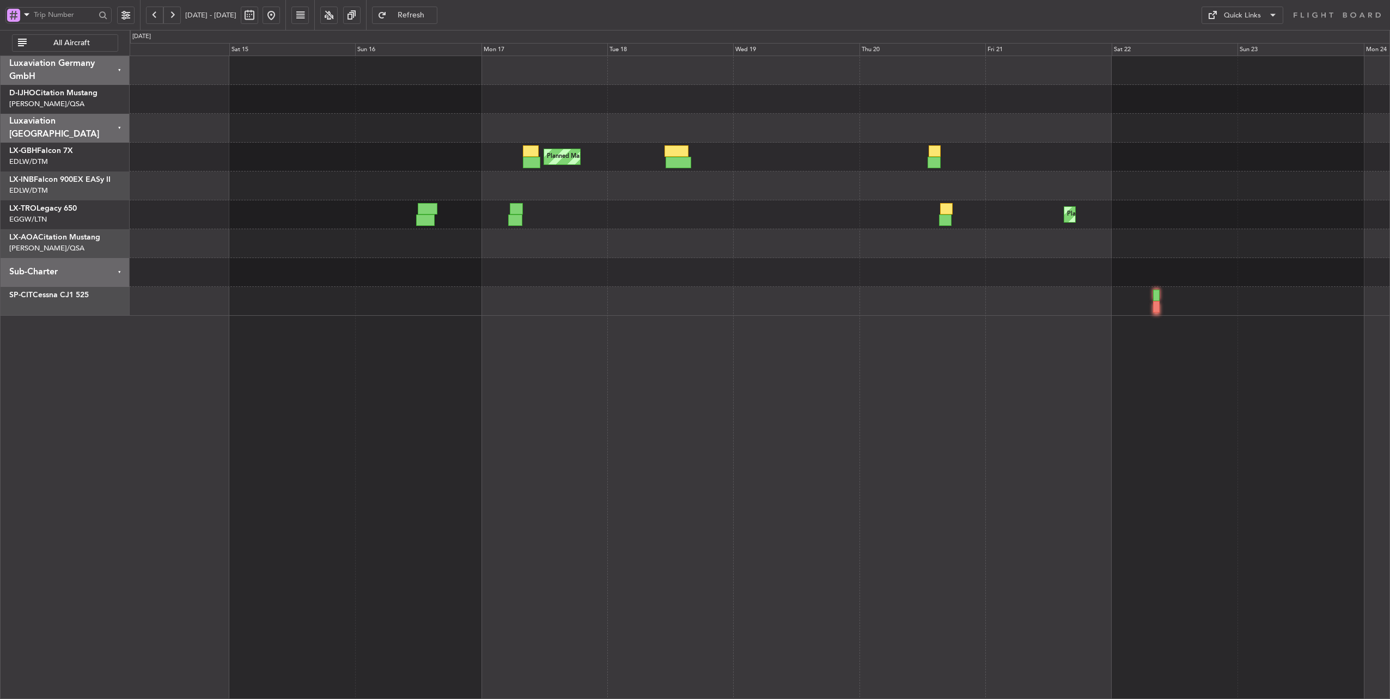
click at [1130, 139] on div "Planned Maint [GEOGRAPHIC_DATA] ([GEOGRAPHIC_DATA]) Planned Maint [GEOGRAPHIC_D…" at bounding box center [760, 186] width 1260 height 260
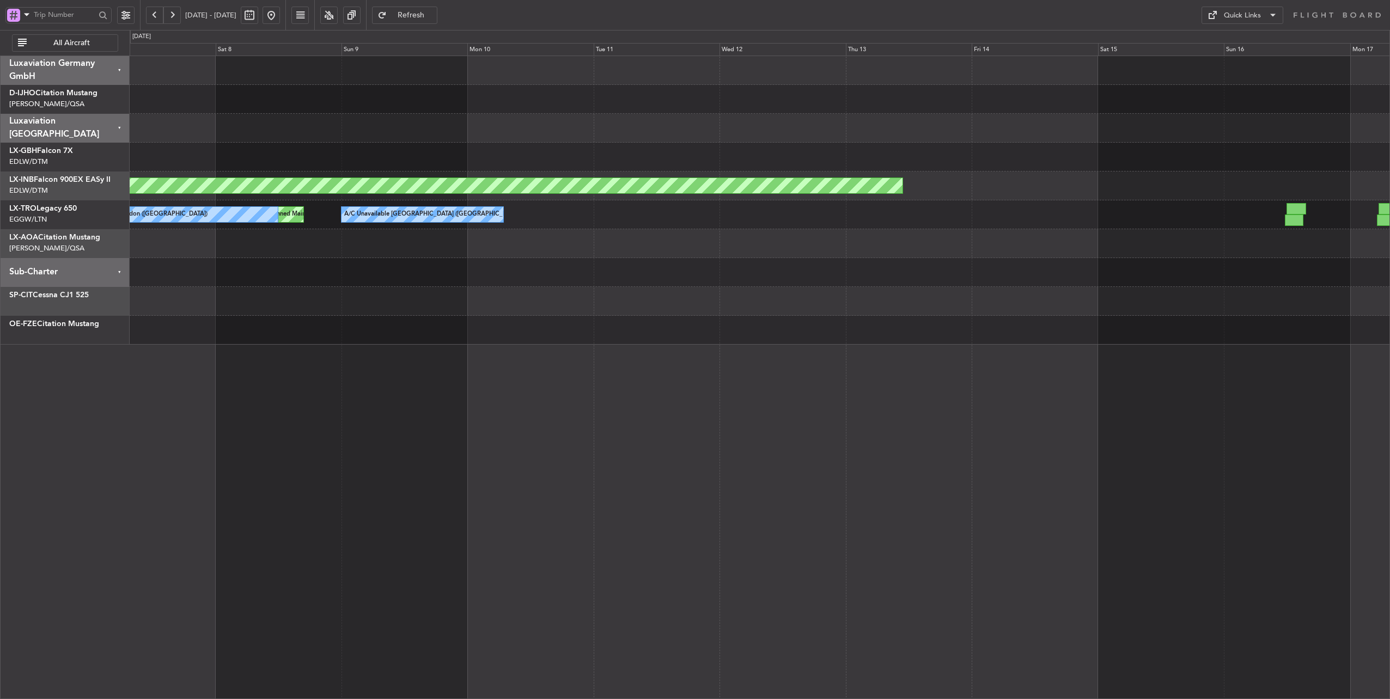
click at [1220, 130] on div "Planned Maint [GEOGRAPHIC_DATA] ([GEOGRAPHIC_DATA]) Planned Maint Nurnberg A/C …" at bounding box center [760, 200] width 1260 height 289
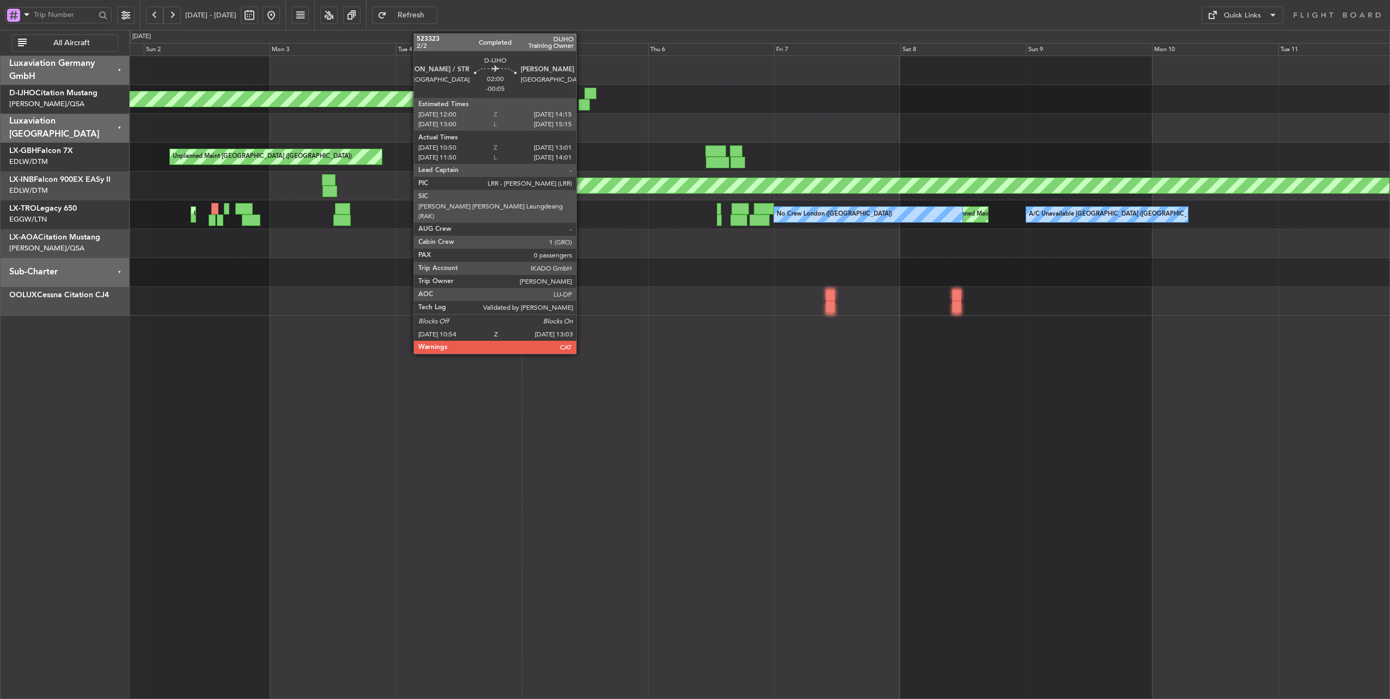
click at [582, 105] on div at bounding box center [583, 104] width 11 height 11
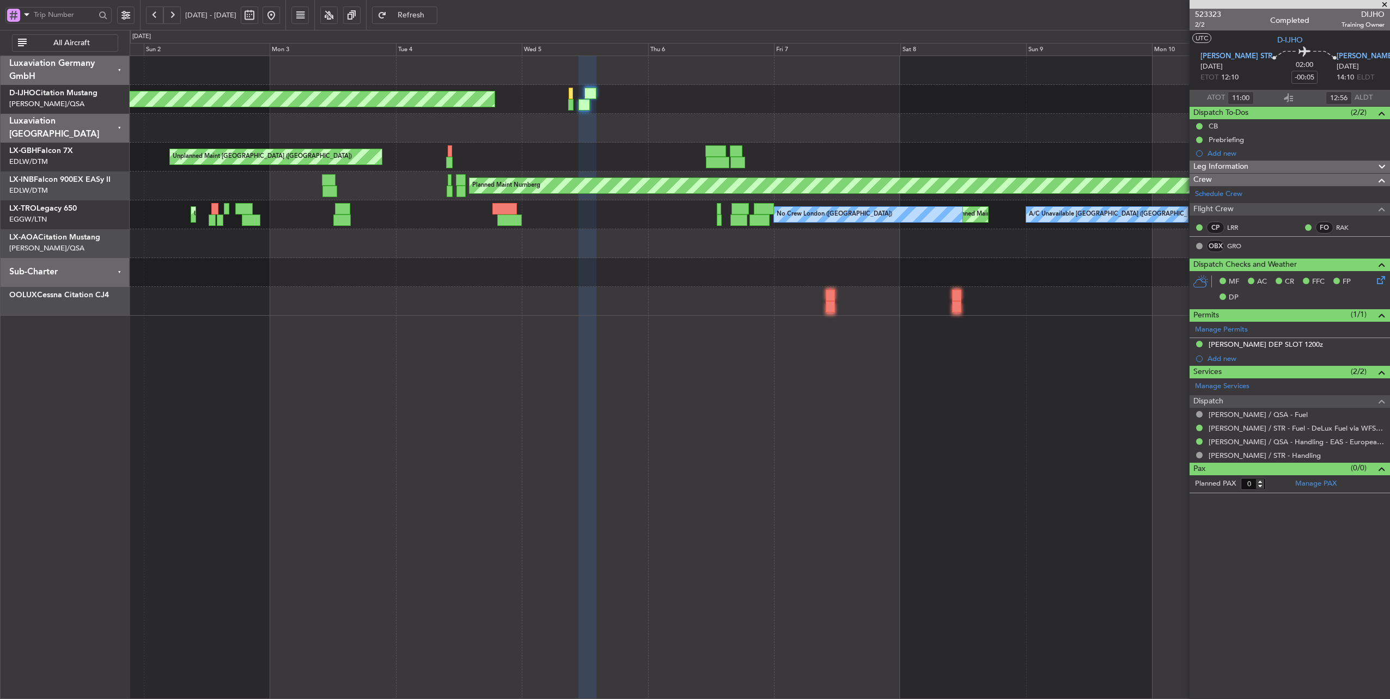
click at [280, 13] on button at bounding box center [271, 15] width 17 height 17
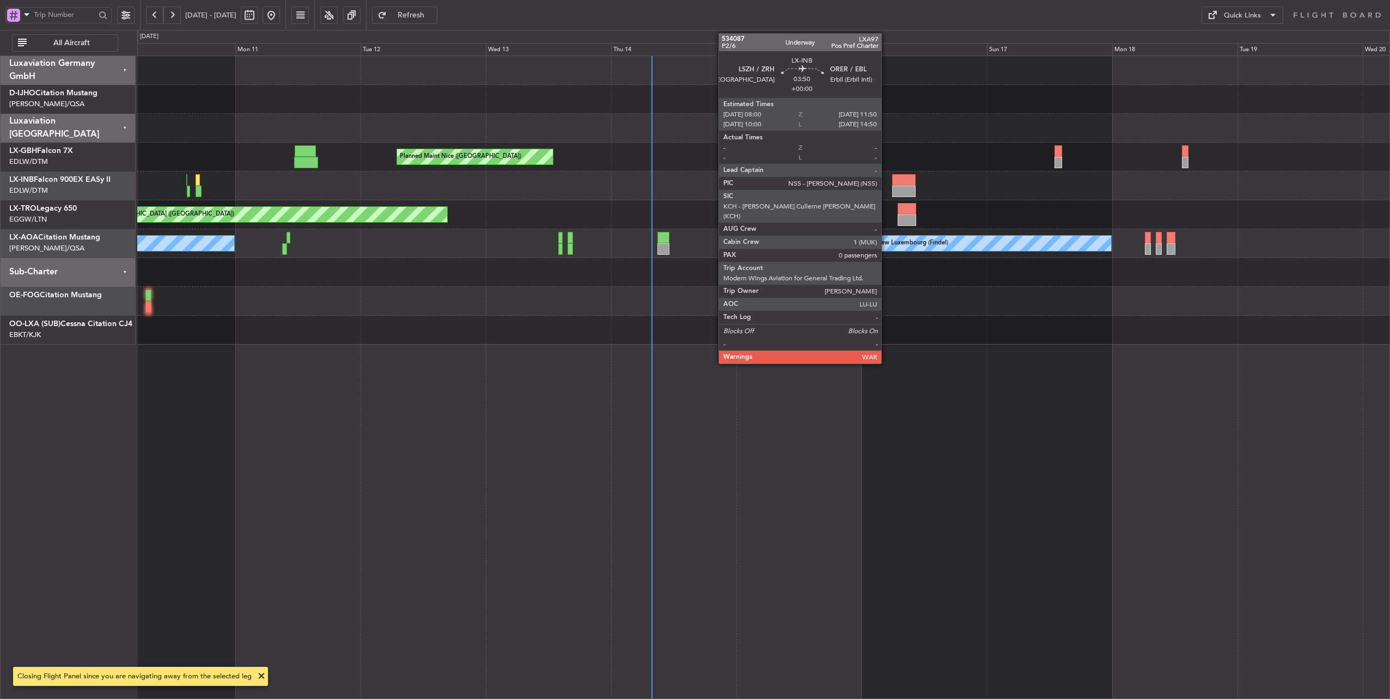
click at [610, 398] on div "Planned Maint Nice ([GEOGRAPHIC_DATA]) Unplanned Maint [GEOGRAPHIC_DATA] ([GEOG…" at bounding box center [763, 378] width 1253 height 644
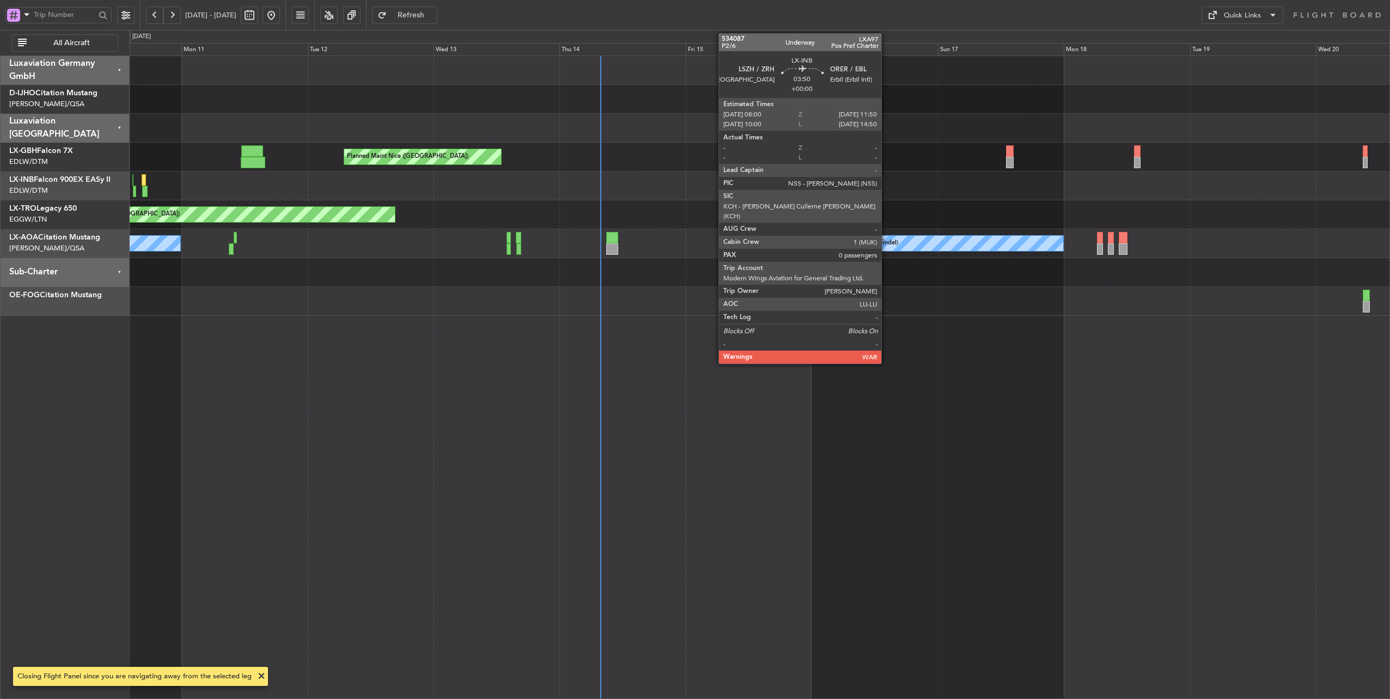
click at [513, 356] on div "Planned Maint Nice ([GEOGRAPHIC_DATA]) Unplanned Maint [GEOGRAPHIC_DATA] ([GEOG…" at bounding box center [760, 378] width 1261 height 644
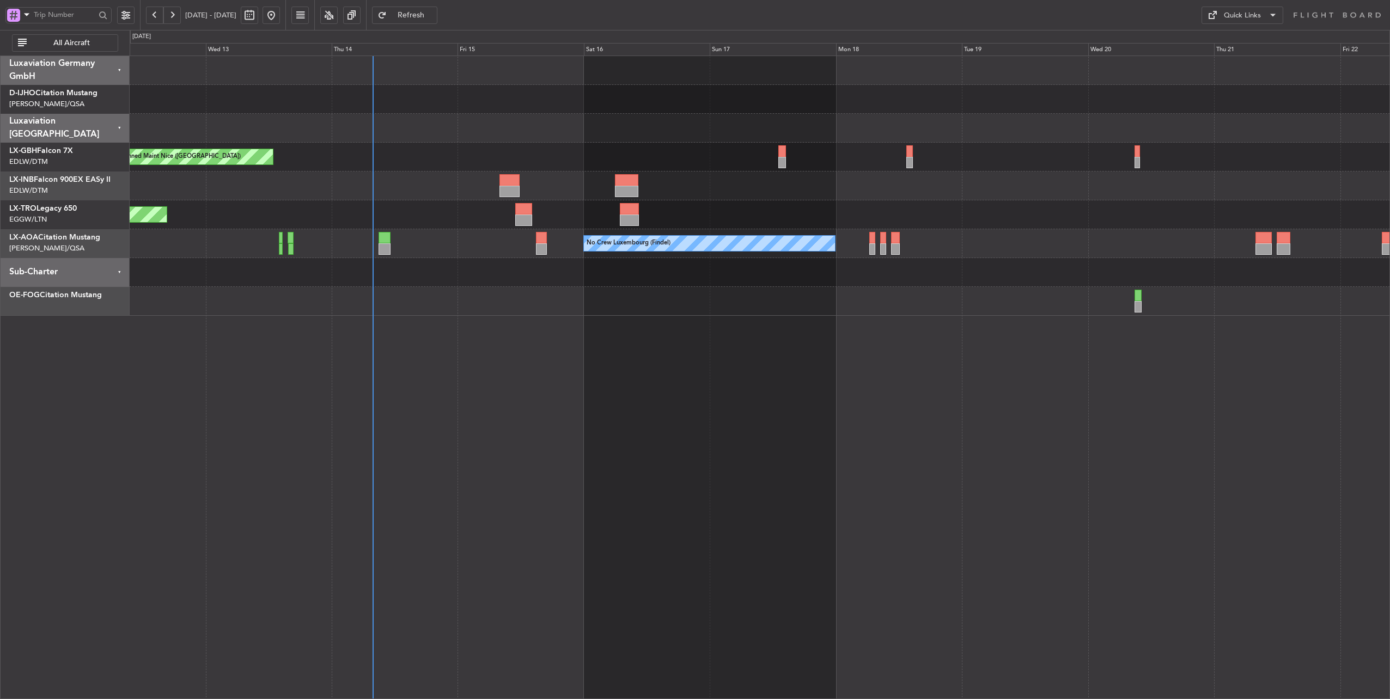
click at [417, 186] on div at bounding box center [760, 186] width 1260 height 29
